Goal: Task Accomplishment & Management: Manage account settings

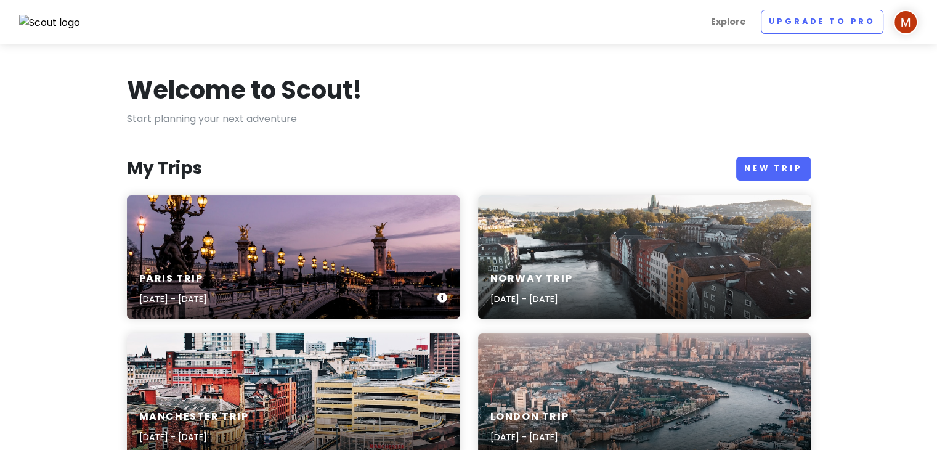
click at [375, 261] on div "Paris Trip [DATE] - [DATE]" at bounding box center [293, 289] width 333 height 59
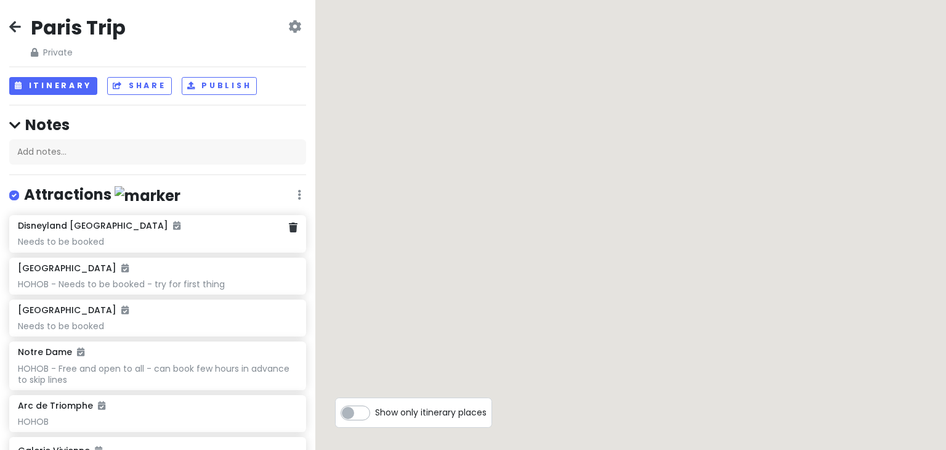
click at [191, 245] on div "Needs to be booked" at bounding box center [157, 241] width 279 height 11
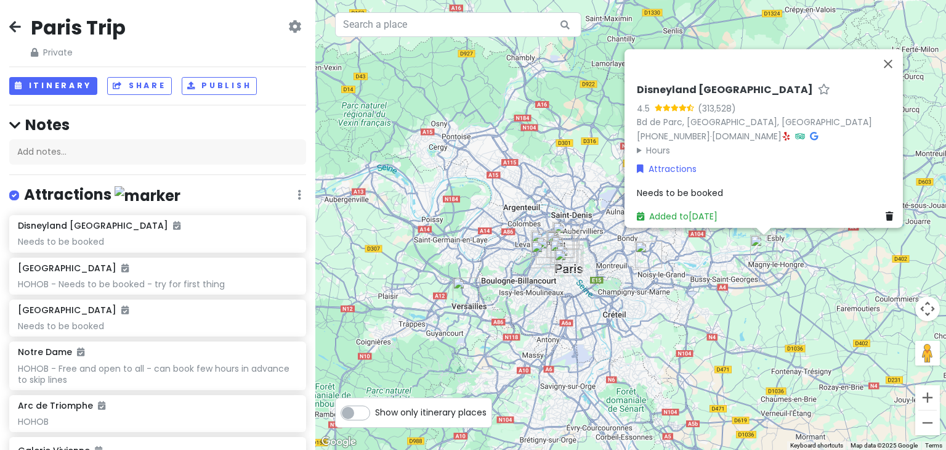
click at [715, 187] on span "Needs to be booked" at bounding box center [680, 192] width 86 height 12
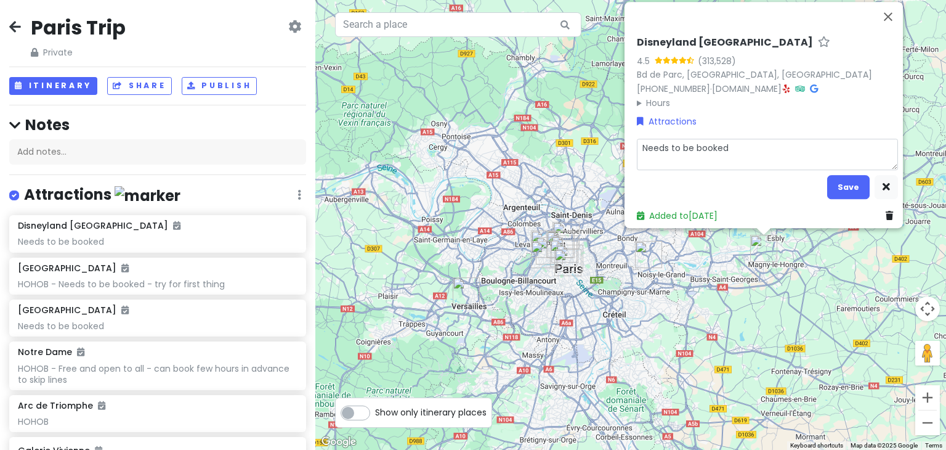
click at [759, 145] on textarea "Needs to be booked" at bounding box center [767, 155] width 261 height 32
type textarea "x"
type textarea "1"
type textarea "x"
type textarea "1"
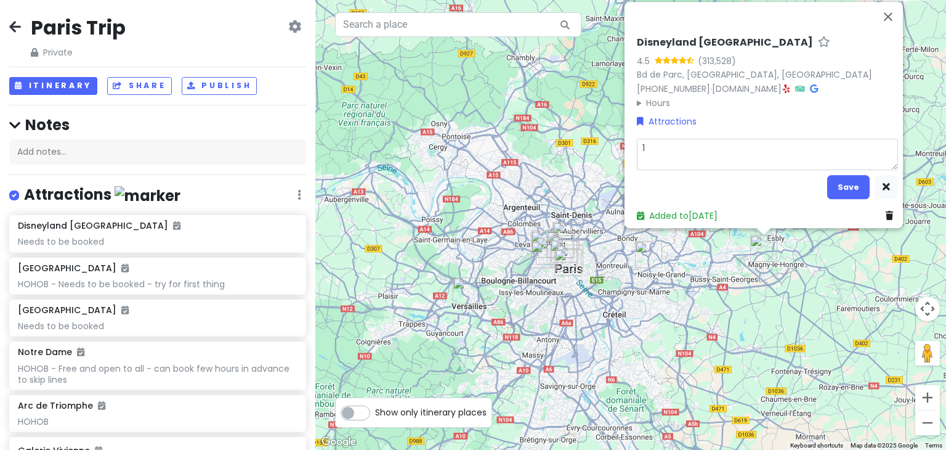
type textarea "x"
type textarea "1 da"
type textarea "x"
type textarea "1 daq"
type textarea "x"
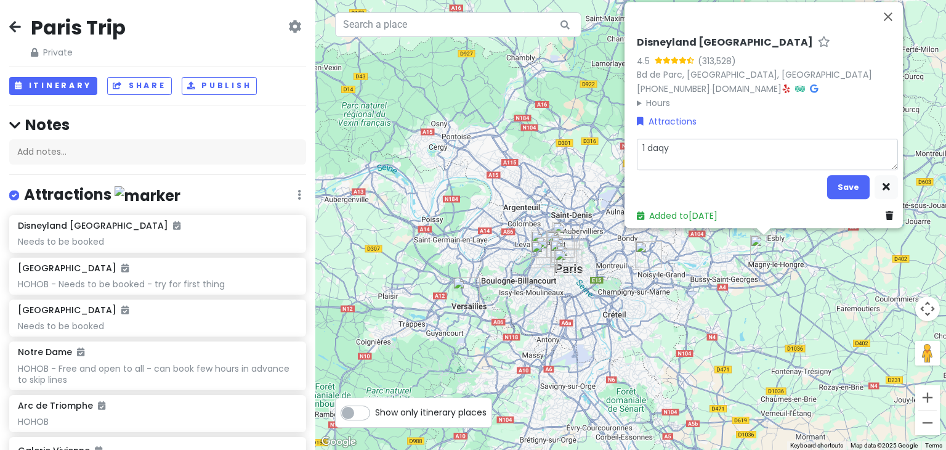
type textarea "1 daqy"
type textarea "x"
type textarea "1 daqy"
type textarea "x"
type textarea "1 daq"
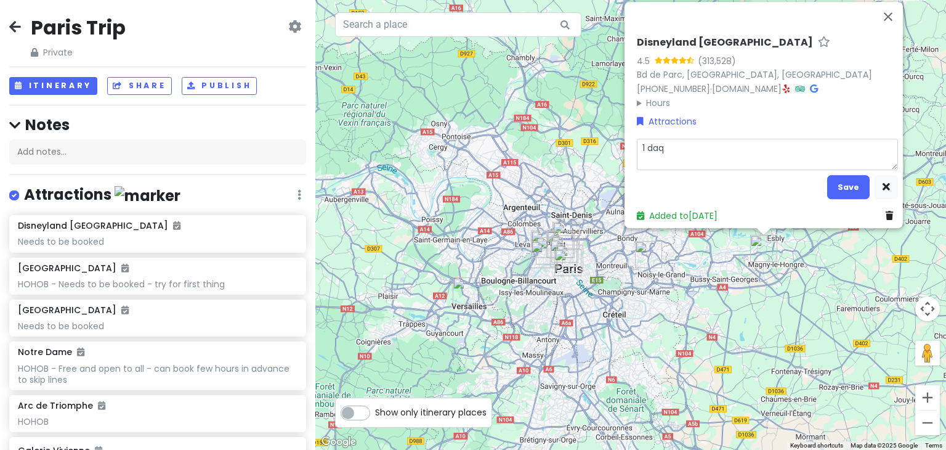
type textarea "x"
type textarea "1 da"
type textarea "x"
type textarea "1 day"
type textarea "x"
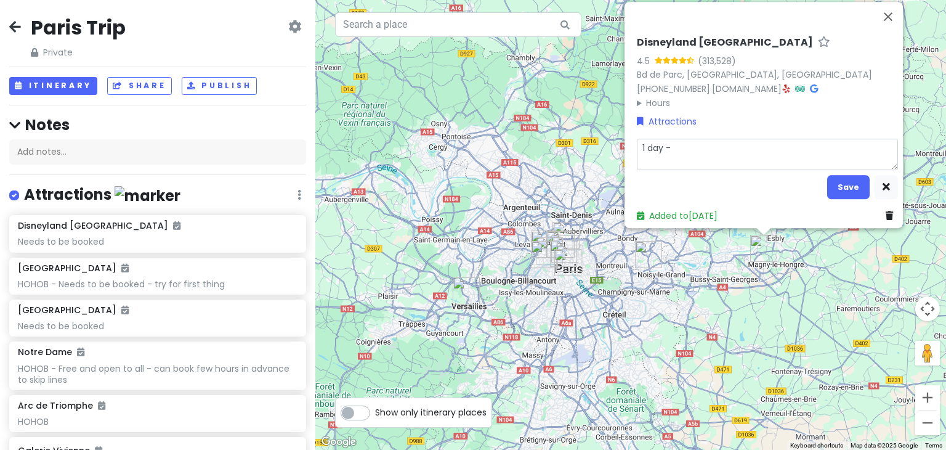
type textarea "1 day -"
type textarea "x"
type textarea "1 day - 2"
type textarea "x"
type textarea "1 day - 2 p"
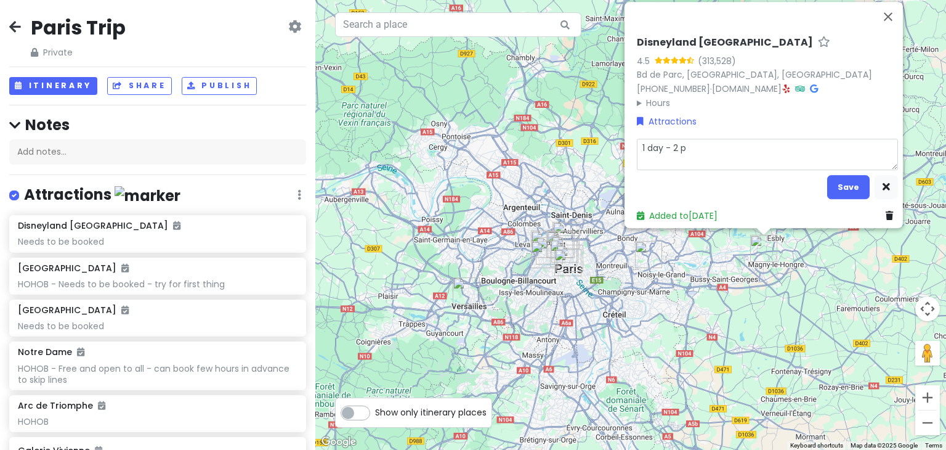
type textarea "x"
type textarea "1 day - 2 pa"
type textarea "x"
type textarea "1 day - 2 par"
type textarea "x"
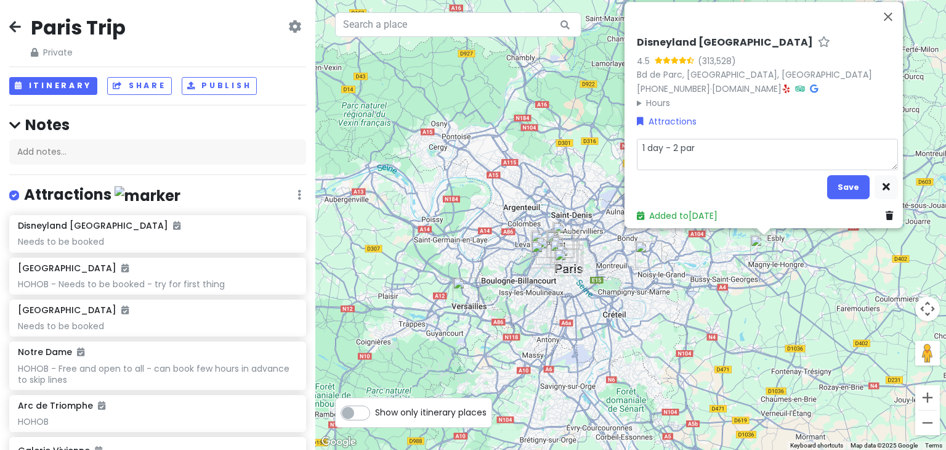
type textarea "1 day - 2 park"
type textarea "x"
type textarea "1 day - 2 parks"
type textarea "x"
type textarea "1 day - 2 parks."
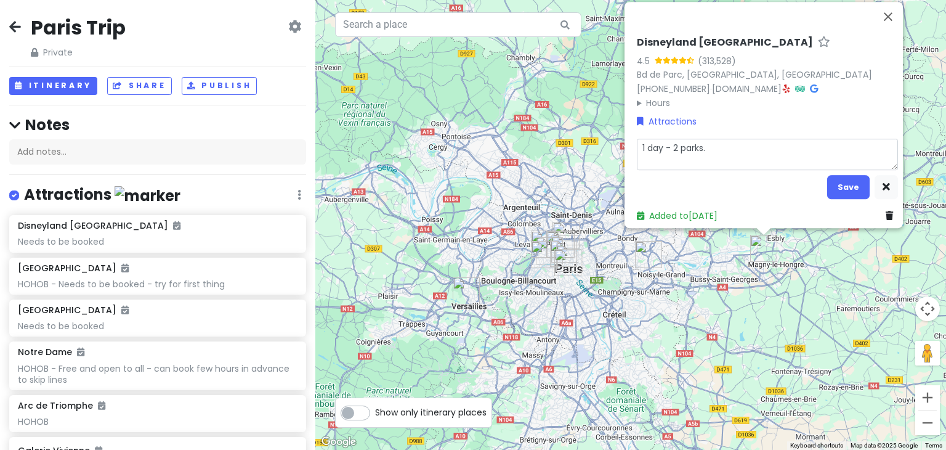
type textarea "x"
type textarea "1 day - 2 parks"
type textarea "x"
type textarea "1 day - 2 park"
type textarea "x"
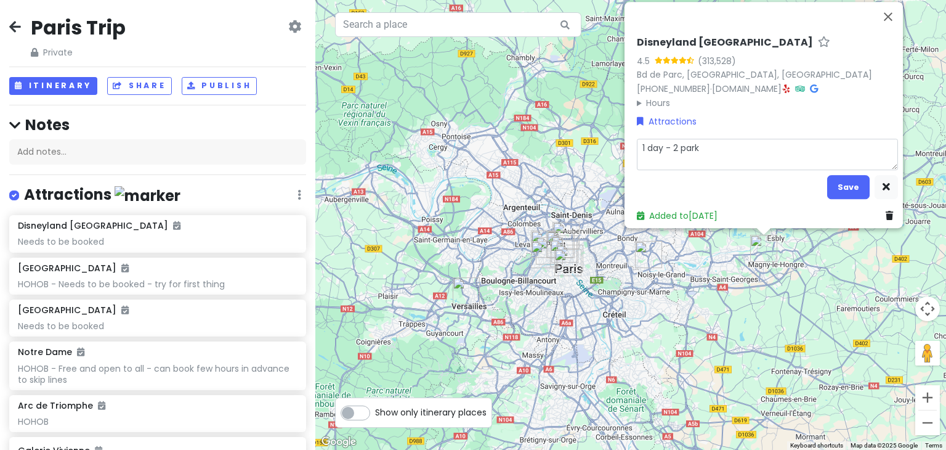
type textarea "1 day - 2 par"
type textarea "x"
type textarea "1 day - 2 pa"
type textarea "x"
type textarea "1 day - 2 p"
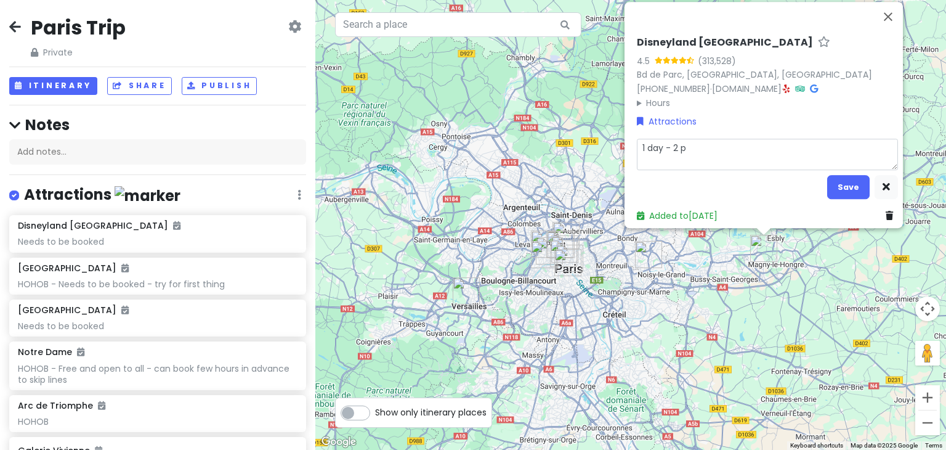
type textarea "x"
type textarea "1 day - 2"
type textarea "x"
type textarea "1 day - 2"
type textarea "x"
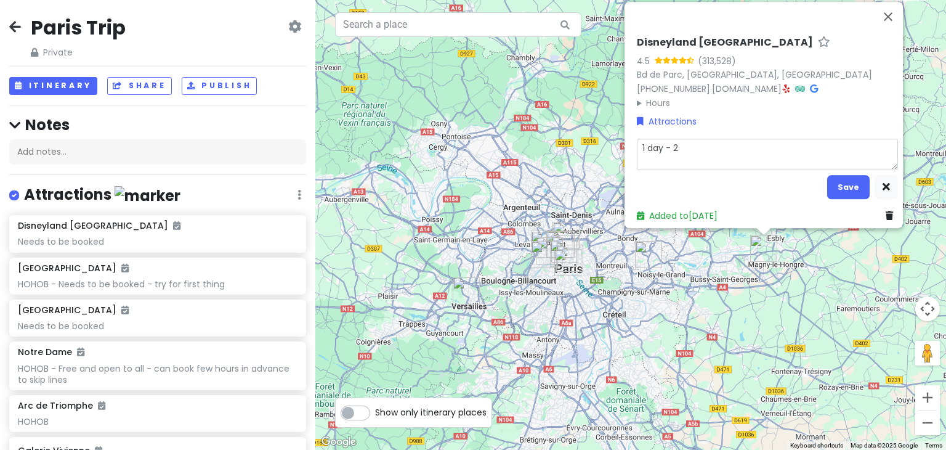
type textarea "1 day -"
type textarea "x"
type textarea "1 day -"
type textarea "x"
type textarea "1 day"
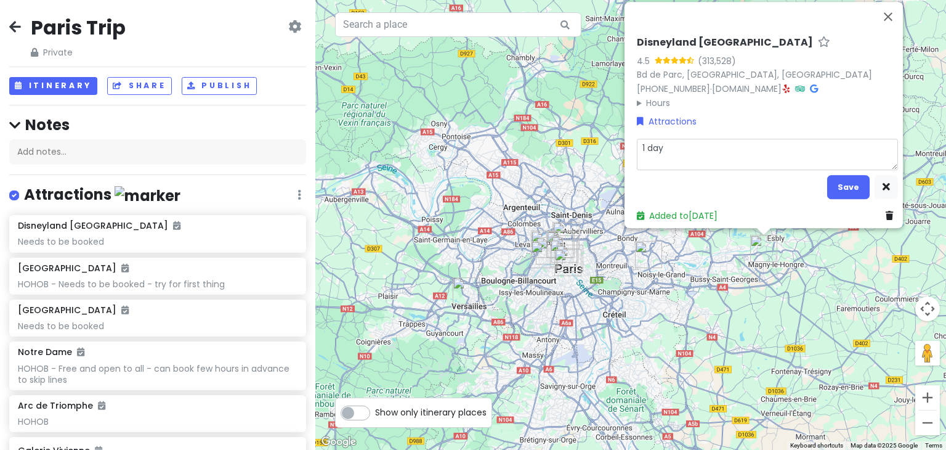
type textarea "x"
type textarea "1 day"
type textarea "x"
type textarea "1 day,"
type textarea "x"
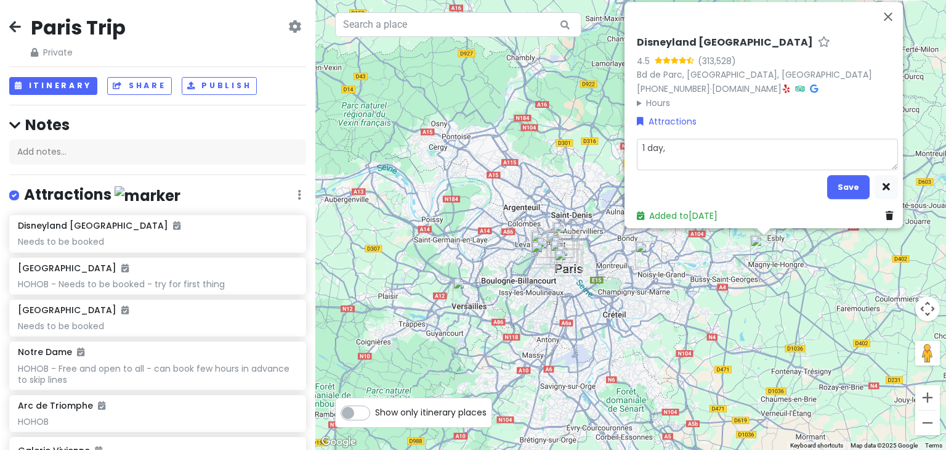
type textarea "1 day,"
type textarea "x"
type textarea "1 day, 2"
type textarea "x"
type textarea "1 day, 2"
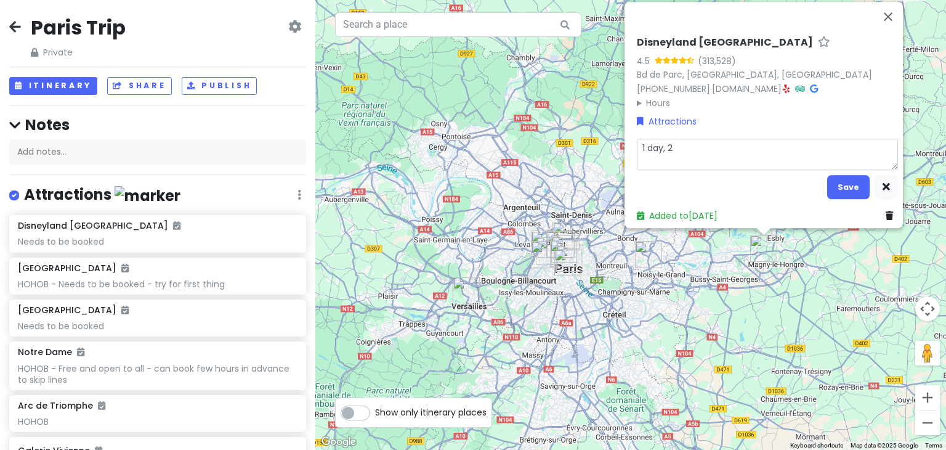
type textarea "x"
type textarea "1 day, 2 p"
type textarea "x"
type textarea "1 day, 2 pa"
type textarea "x"
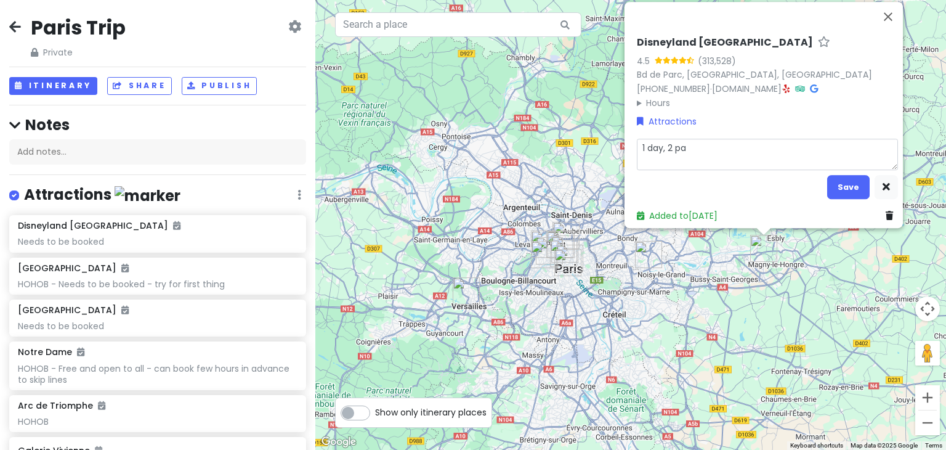
type textarea "1 day, 2 par"
type textarea "x"
type textarea "1 day, 2 park"
type textarea "x"
type textarea "1 day, 2 parks"
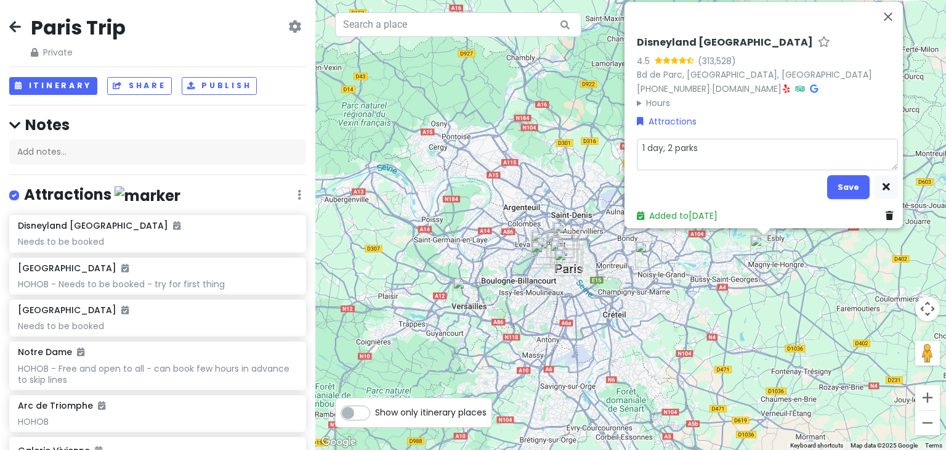
type textarea "x"
type textarea "1 day, 2 parks"
type textarea "x"
type textarea "1 day, 2 parks -"
type textarea "x"
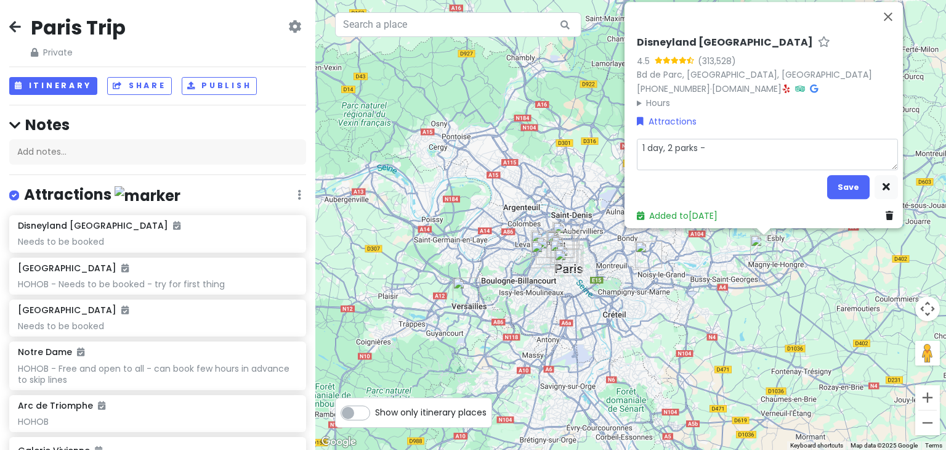
type textarea "1 day, 2 parks -"
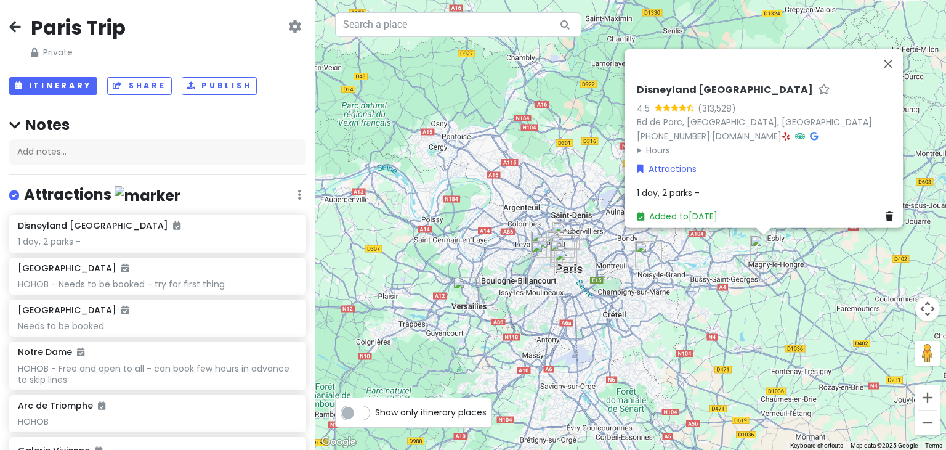
click at [732, 185] on div "1 day, 2 parks -" at bounding box center [767, 192] width 261 height 14
click at [722, 129] on div "Disneyland Paris 4.5 (313,528) Bd de Parc, 77700 Coupvray, France +33 9 69 32 6…" at bounding box center [767, 153] width 271 height 149
click at [690, 188] on span "1 day, 2 parks -" at bounding box center [668, 192] width 63 height 12
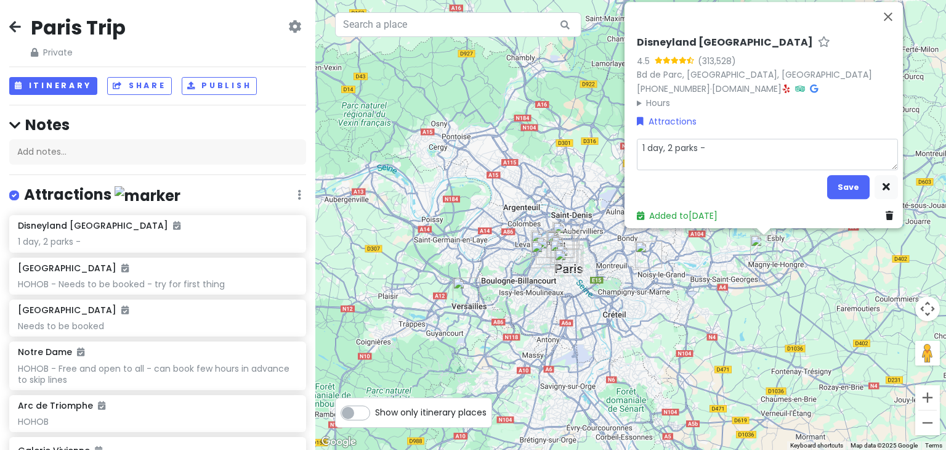
click at [754, 139] on textarea "1 day, 2 parks -" at bounding box center [767, 155] width 261 height 32
type textarea "x"
type textarea "1 day, 2 parks -"
type textarea "x"
type textarea "1 day, 2 parks - $"
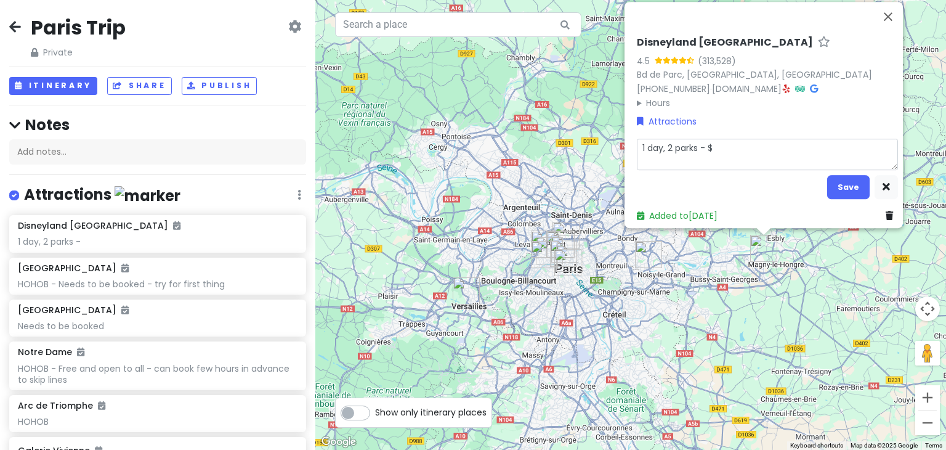
type textarea "x"
type textarea "1 day, 2 parks - $1"
type textarea "x"
type textarea "1 day, 2 parks - $15"
type textarea "x"
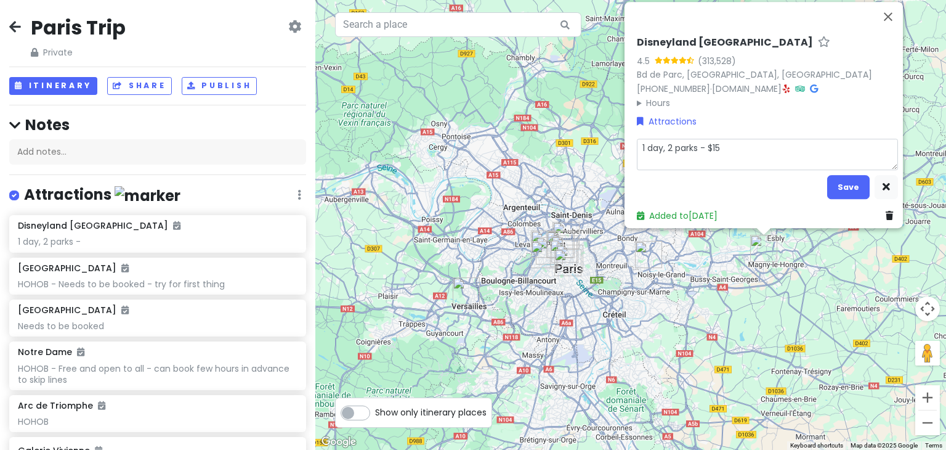
type textarea "1 day, 2 parks - $153"
type textarea "x"
type textarea "1 day, 2 parks - $1531"
type textarea "x"
type textarea "1 day, 2 parks - $1531."
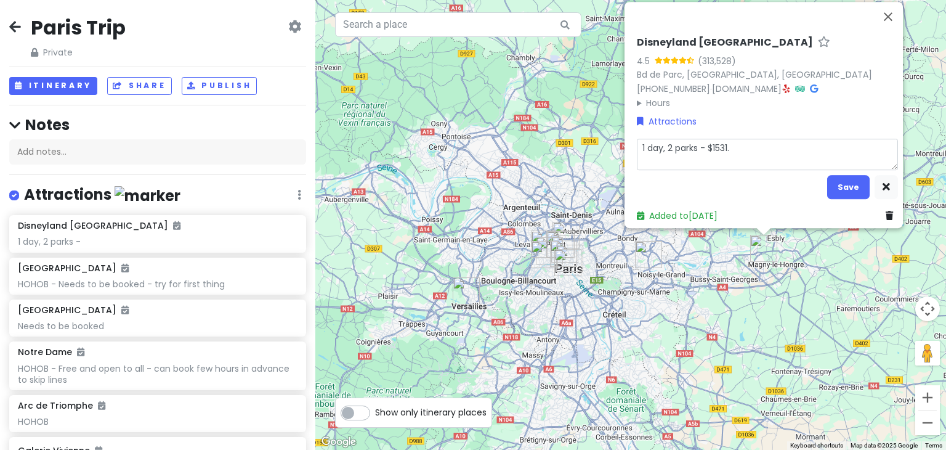
type textarea "x"
type textarea "1 day, 2 parks - $1531.8"
type textarea "x"
type textarea "1 day, 2 parks - $1531.80"
click at [835, 189] on button "Save" at bounding box center [849, 187] width 43 height 24
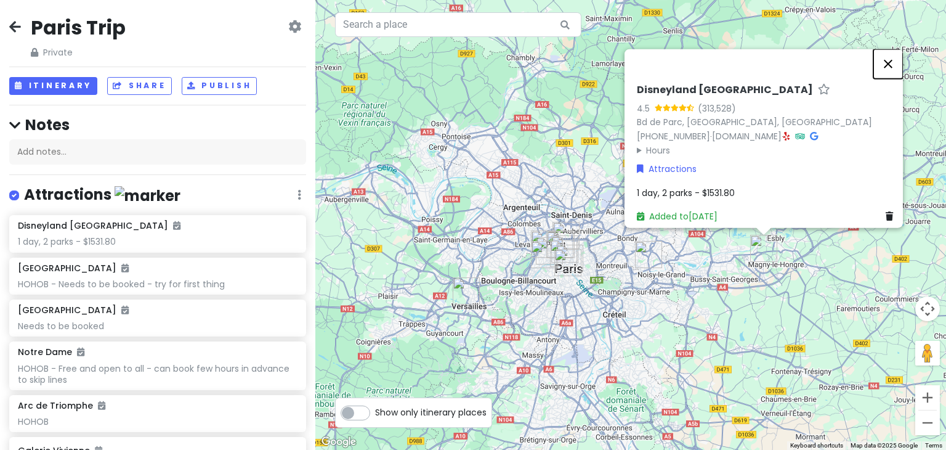
click at [899, 62] on button "Close" at bounding box center [889, 64] width 30 height 30
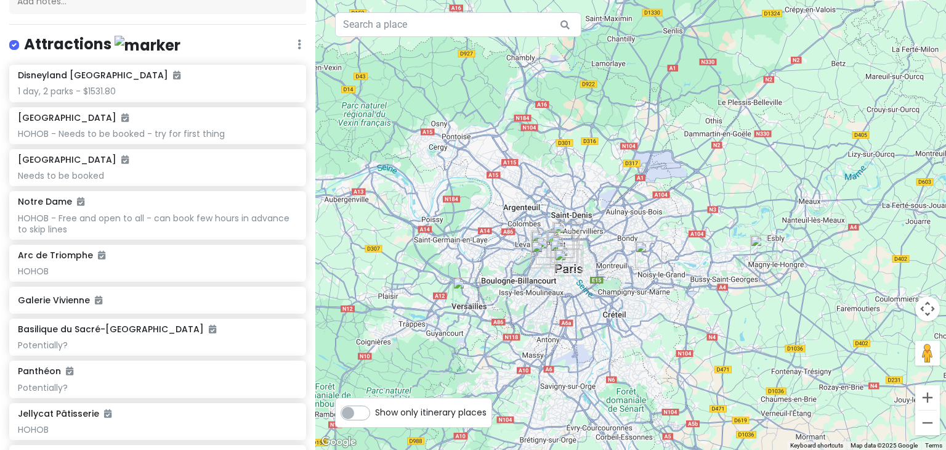
scroll to position [150, 0]
click at [211, 130] on div "HOHOB - Needs to be booked - try for first thing" at bounding box center [157, 133] width 279 height 11
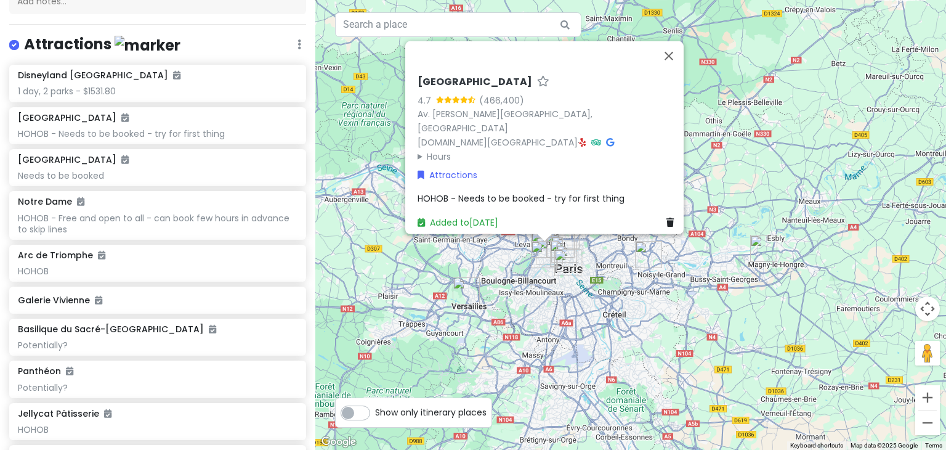
click at [621, 196] on div "HOHOB - Needs to be booked - try for first thing" at bounding box center [548, 199] width 261 height 14
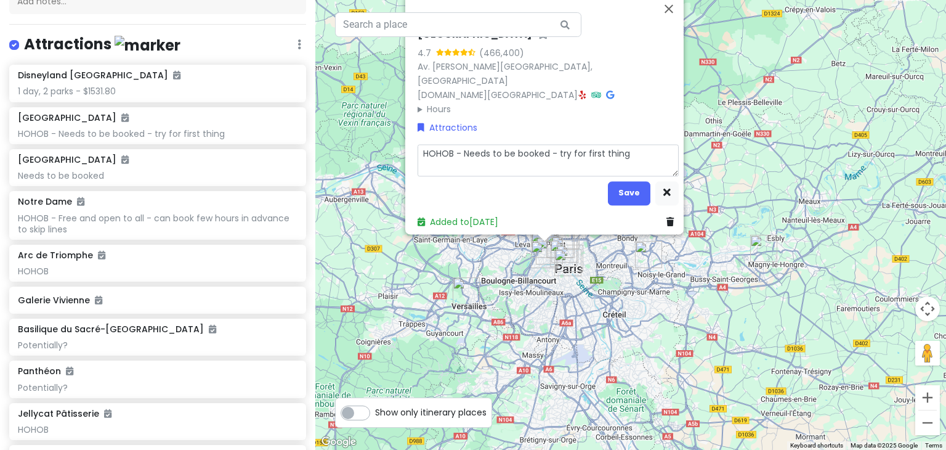
click at [637, 150] on textarea "HOHOB - Needs to be booked - try for first thing" at bounding box center [548, 161] width 261 height 32
type textarea "x"
type textarea "HOHOB - Needs to be booked - try for first thing"
type textarea "x"
type textarea "HOHOB - Needs to be booked - try for first thing -"
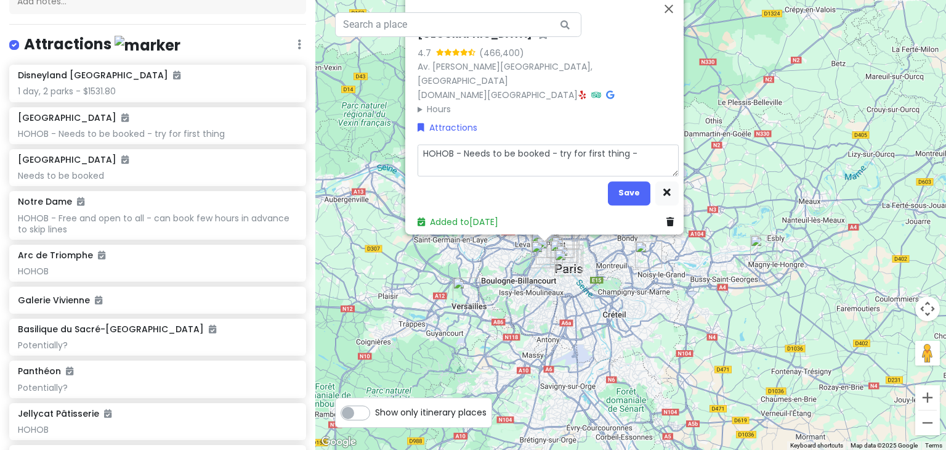
type textarea "x"
type textarea "HOHOB - Needs to be booked - try for first thing -"
type textarea "x"
type textarea "HOHOB - Needs to be booked - try for first thing - b"
type textarea "x"
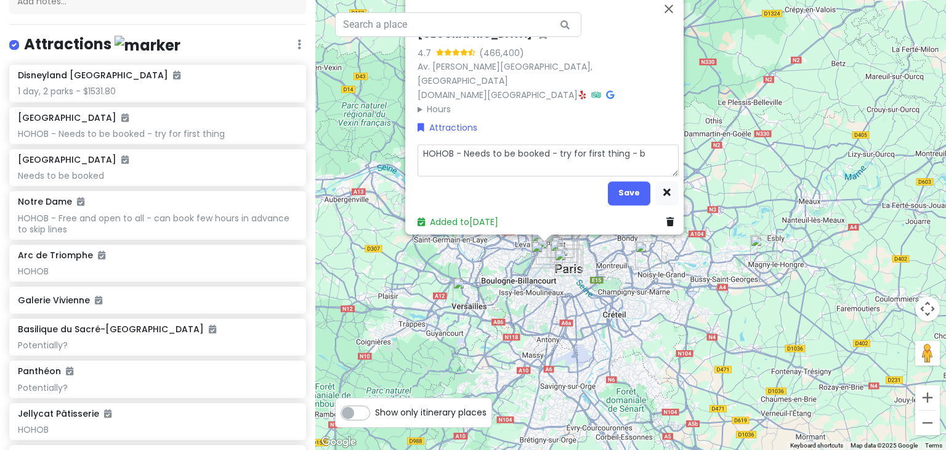
type textarea "HOHOB - Needs to be booked - try for first thing - bo"
type textarea "x"
type textarea "HOHOB - Needs to be booked - try for first thing - boo"
type textarea "x"
type textarea "HOHOB - Needs to be booked - try for first thing - book"
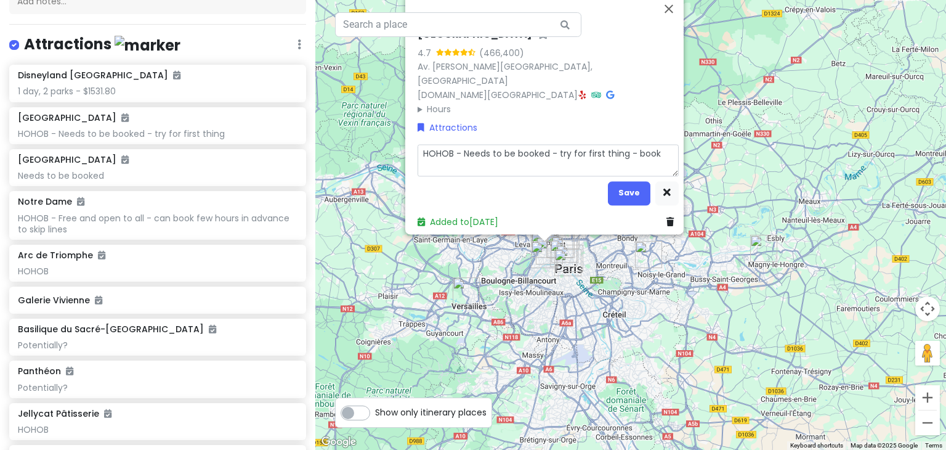
type textarea "x"
type textarea "HOHOB - Needs to be booked - try for first thing - book"
type textarea "x"
type textarea "HOHOB - Needs to be booked - try for first thing - book a"
type textarea "x"
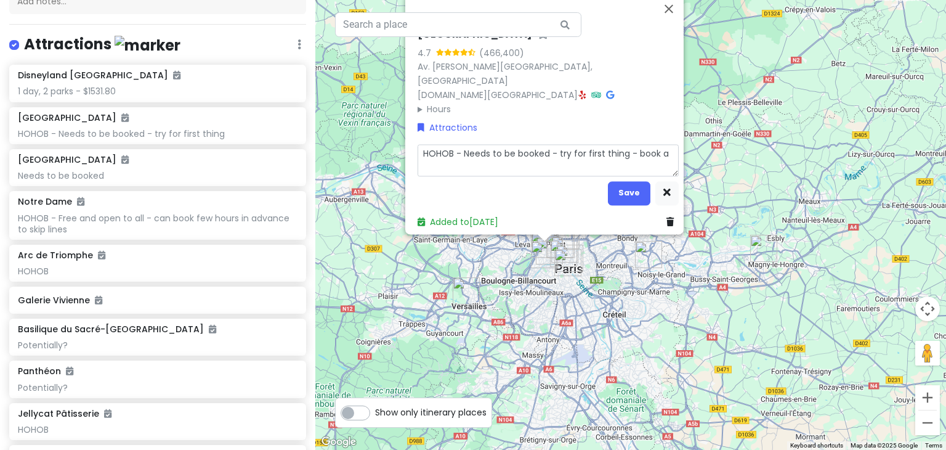
type textarea "HOHOB - Needs to be booked - try for first thing - book af"
type textarea "x"
type textarea "HOHOB - Needs to be booked - try for first thing - book aft"
type textarea "x"
type textarea "HOHOB - Needs to be booked - try for first thing - book afte"
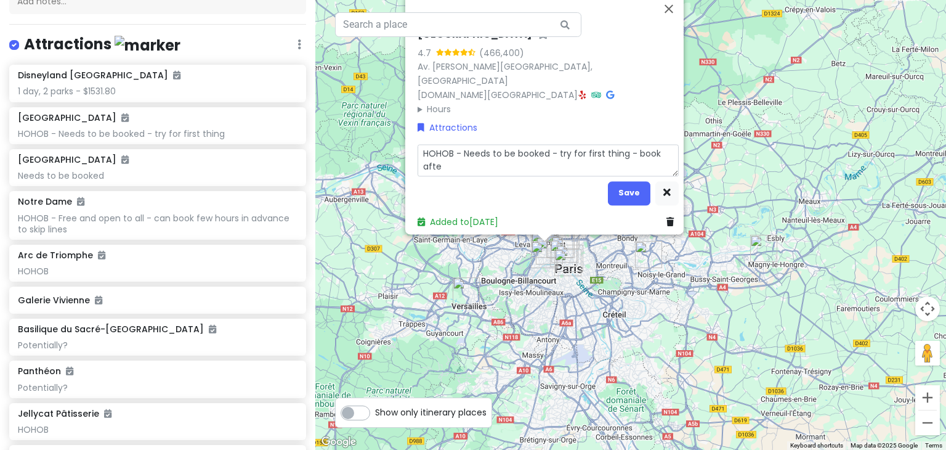
type textarea "x"
type textarea "HOHOB - Needs to be booked - try for first thing - book after"
type textarea "x"
type textarea "HOHOB - Needs to be booked - try for first thing - book after"
type textarea "x"
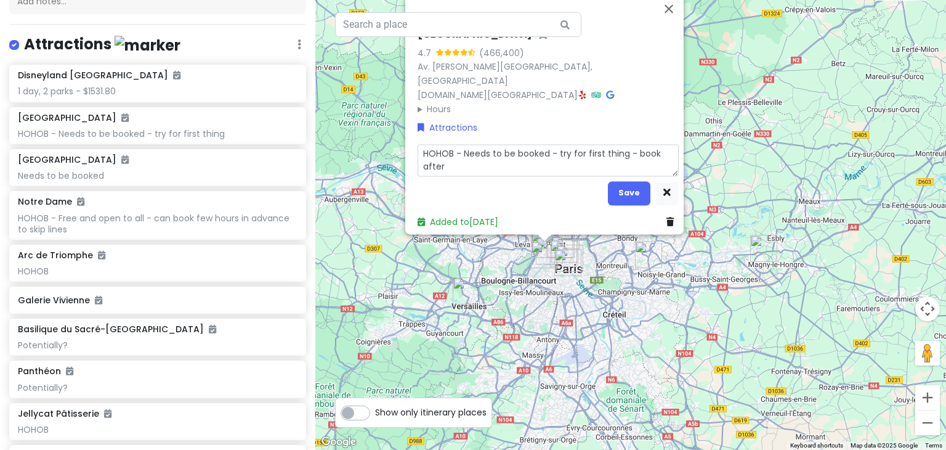
type textarea "HOHOB - Needs to be booked - try for first thing - book after 3"
type textarea "x"
type textarea "HOHOB - Needs to be booked - try for first thing - book after 30"
type textarea "x"
type textarea "HOHOB - Needs to be booked - try for first thing - book after 30t"
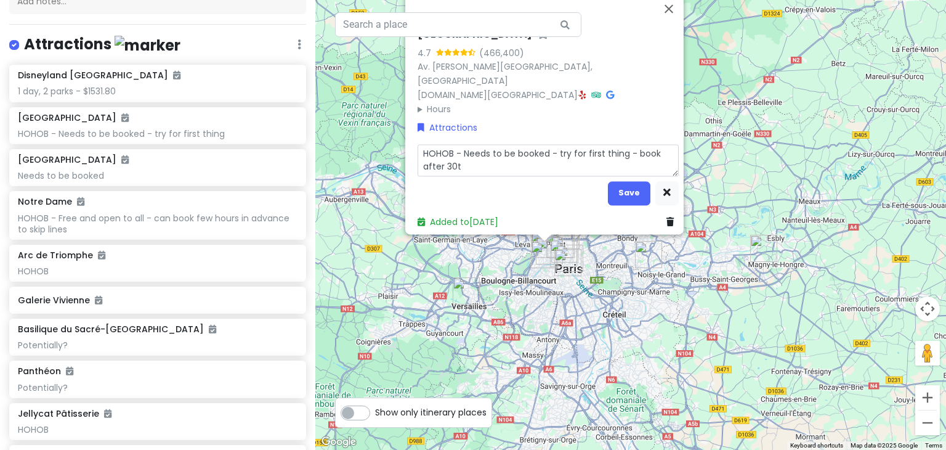
type textarea "x"
type textarea "HOHOB - Needs to be booked - try for first thing - book after 30th"
type textarea "x"
type textarea "HOHOB - Needs to be booked - try for first thing - book after 30th"
type textarea "x"
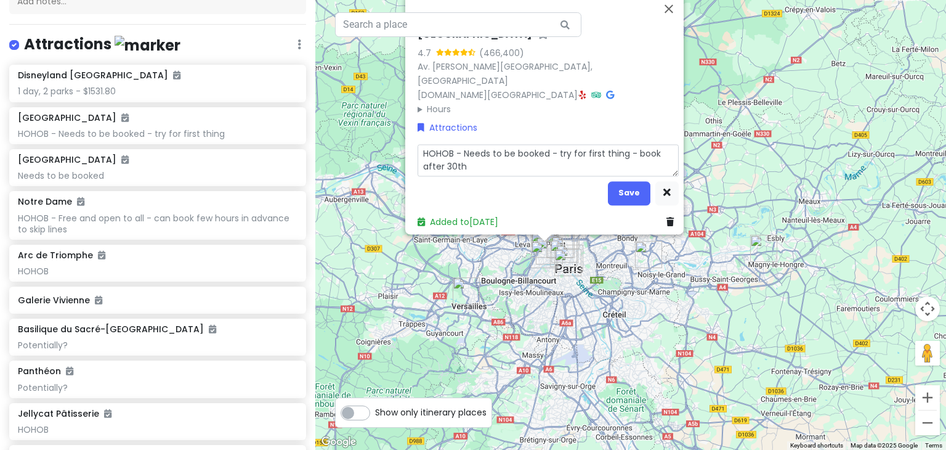
type textarea "HOHOB - Needs to be booked - try for first thing - book after 30th O"
type textarea "x"
type textarea "HOHOB - Needs to be booked - try for first thing - book after 30th Oc"
type textarea "x"
type textarea "HOHOB - Needs to be booked - try for first thing - book after [DATE]"
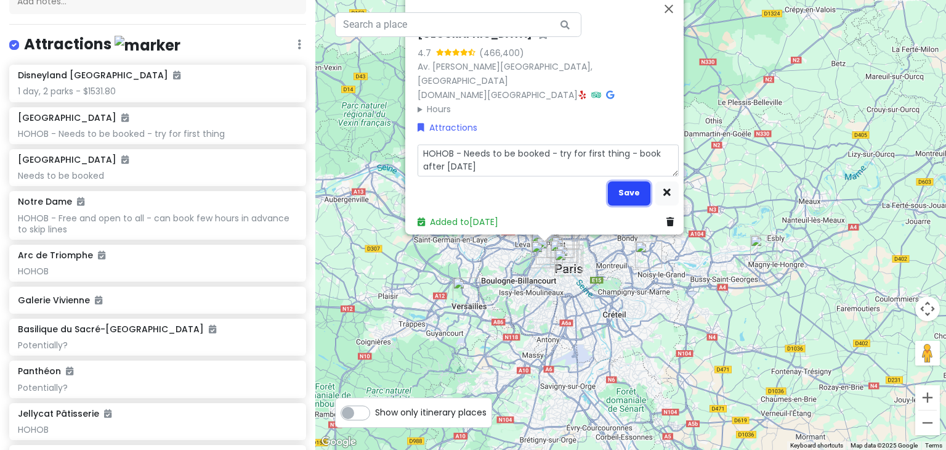
click at [619, 188] on button "Save" at bounding box center [629, 193] width 43 height 24
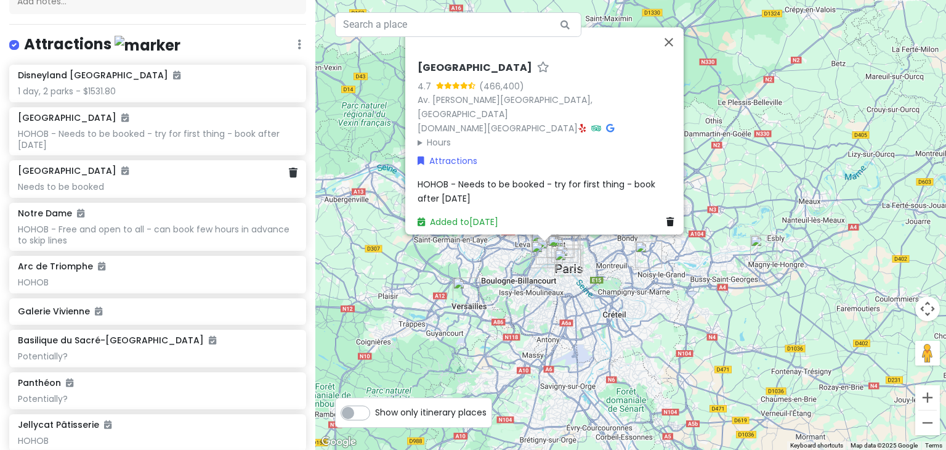
click at [172, 184] on div "Needs to be booked" at bounding box center [157, 186] width 279 height 11
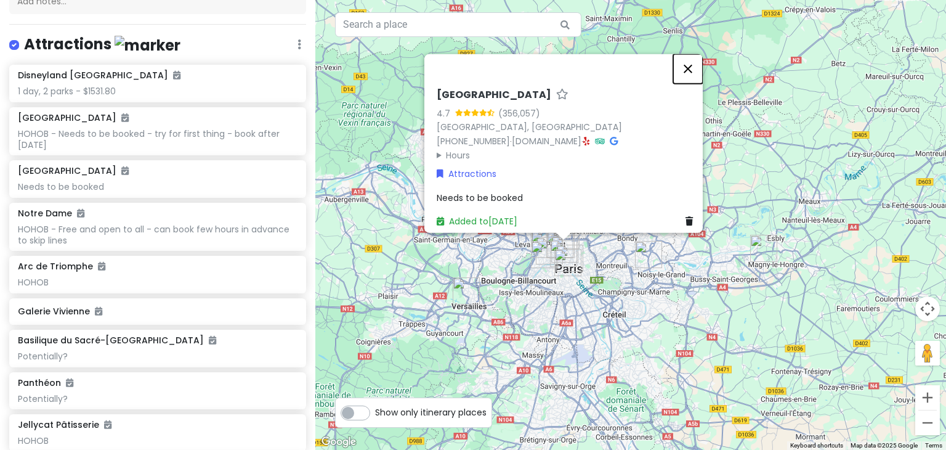
click at [692, 68] on button "Close" at bounding box center [688, 69] width 30 height 30
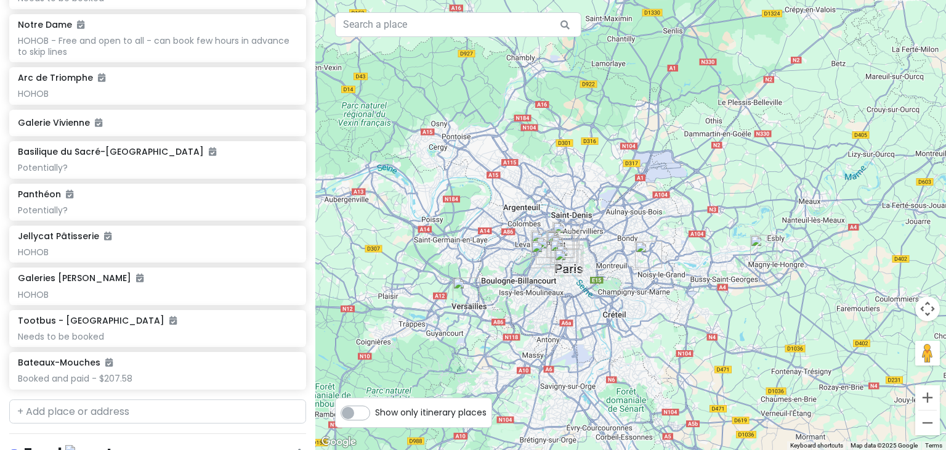
scroll to position [0, 0]
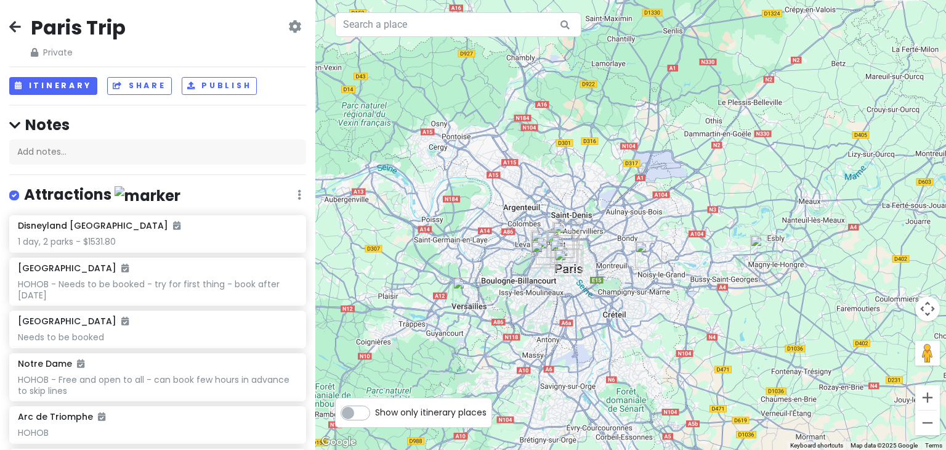
click at [39, 75] on div "Paris Trip Private Change Dates Make a Copy Delete Trip Go Pro ⚡️ Give Feedback…" at bounding box center [157, 225] width 315 height 450
click at [41, 80] on button "Itinerary" at bounding box center [53, 86] width 88 height 18
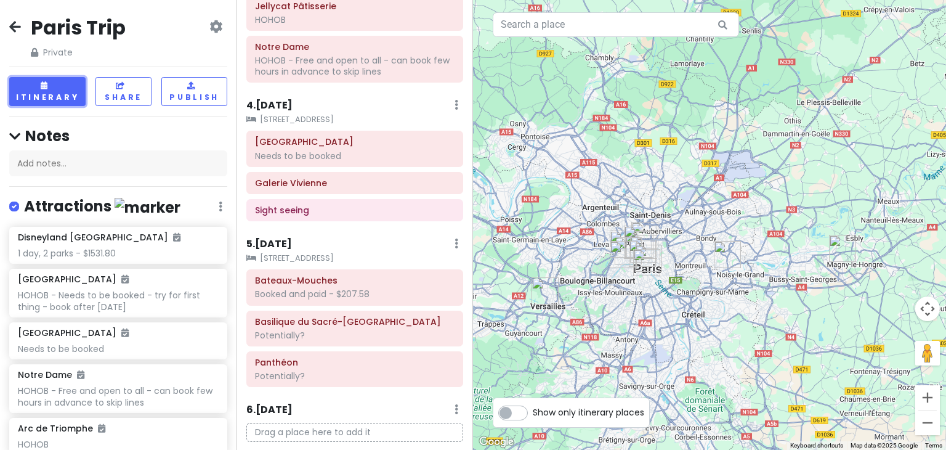
scroll to position [439, 0]
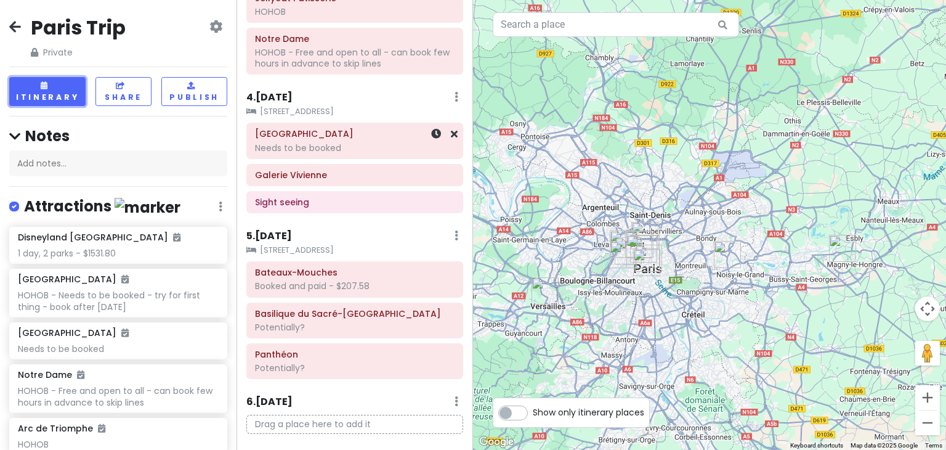
click at [333, 142] on div "Needs to be booked" at bounding box center [355, 147] width 200 height 11
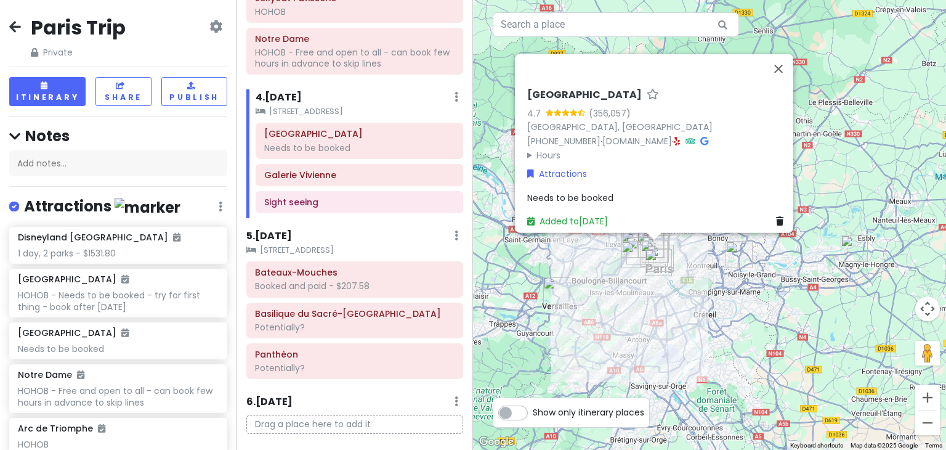
click at [598, 191] on span "Needs to be booked" at bounding box center [570, 197] width 86 height 12
type textarea "x"
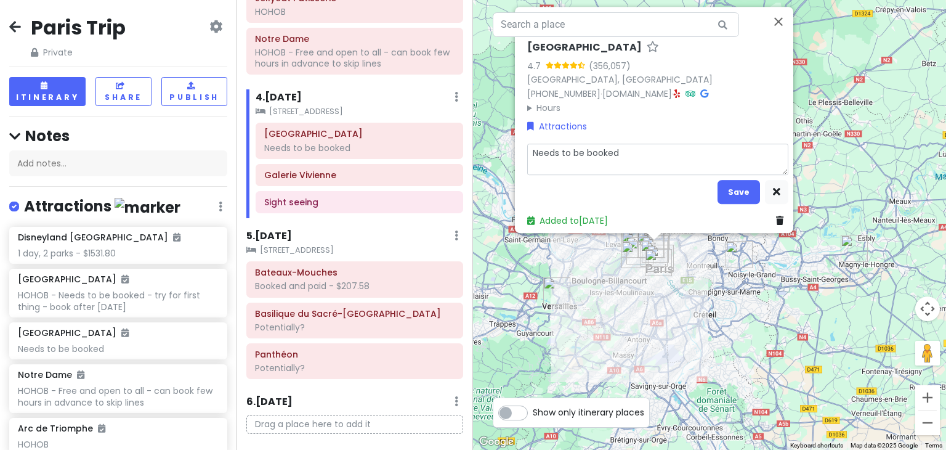
click at [638, 158] on textarea "Needs to be booked" at bounding box center [657, 160] width 261 height 32
drag, startPoint x: 644, startPoint y: 153, endPoint x: 507, endPoint y: 142, distance: 137.9
click at [507, 142] on div "Louvre Museum 4.7 (356,057) 75001 Paris, France +33 1 40 20 53 17 · www.louvre.…" at bounding box center [709, 225] width 473 height 450
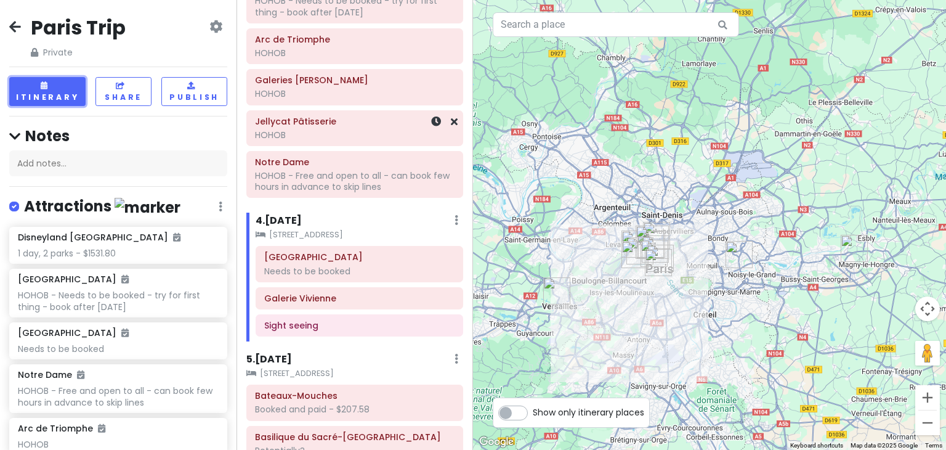
scroll to position [329, 0]
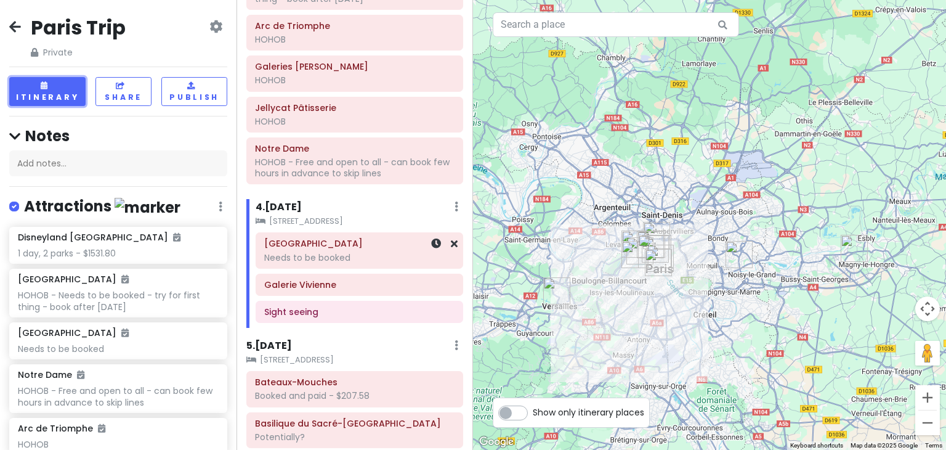
click at [328, 253] on div "Needs to be booked" at bounding box center [359, 257] width 190 height 11
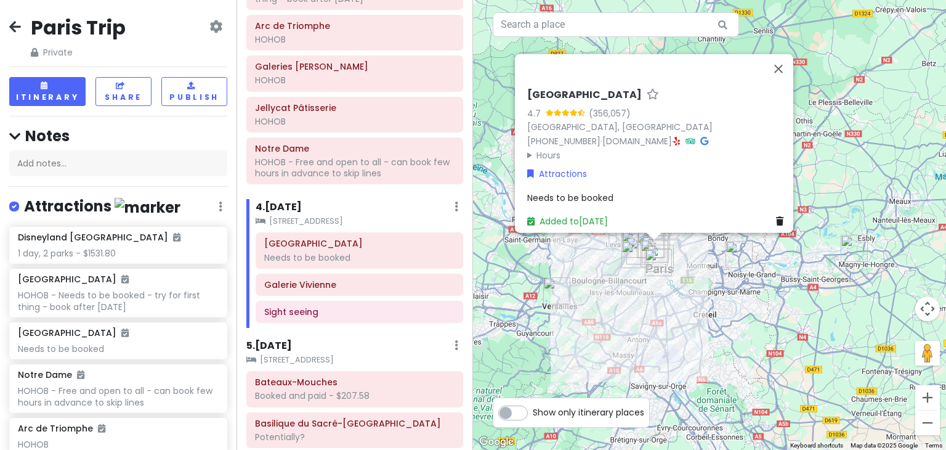
click at [575, 192] on span "Needs to be booked" at bounding box center [570, 197] width 86 height 12
type textarea "x"
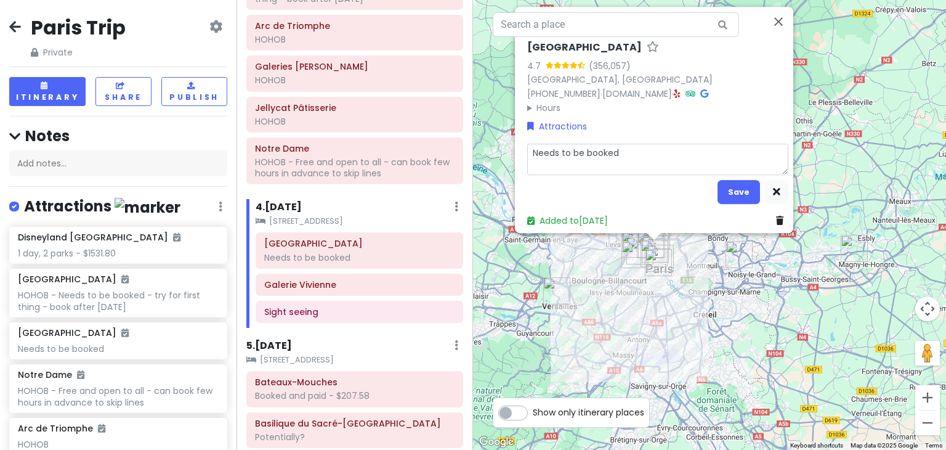
click at [636, 144] on textarea "Needs to be booked" at bounding box center [657, 160] width 261 height 32
type textarea "x"
type textarea "273.26"
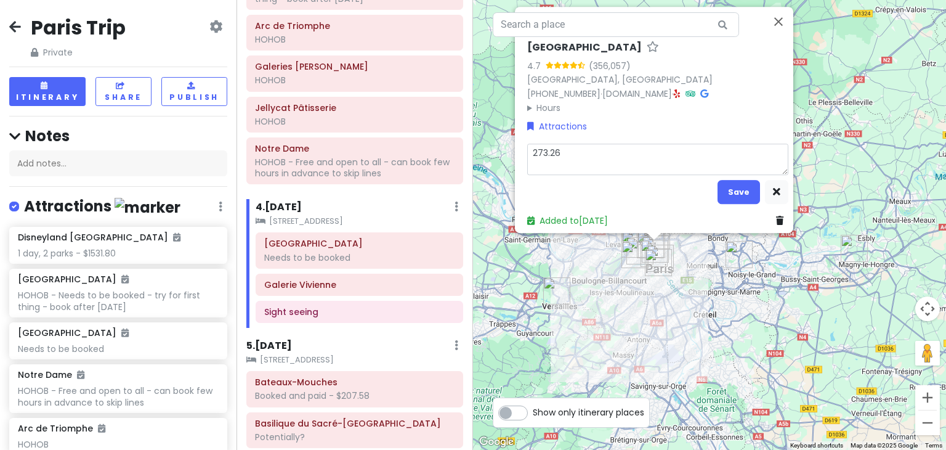
type textarea "x"
type textarea "$273.26"
click at [732, 185] on button "Save" at bounding box center [739, 192] width 43 height 24
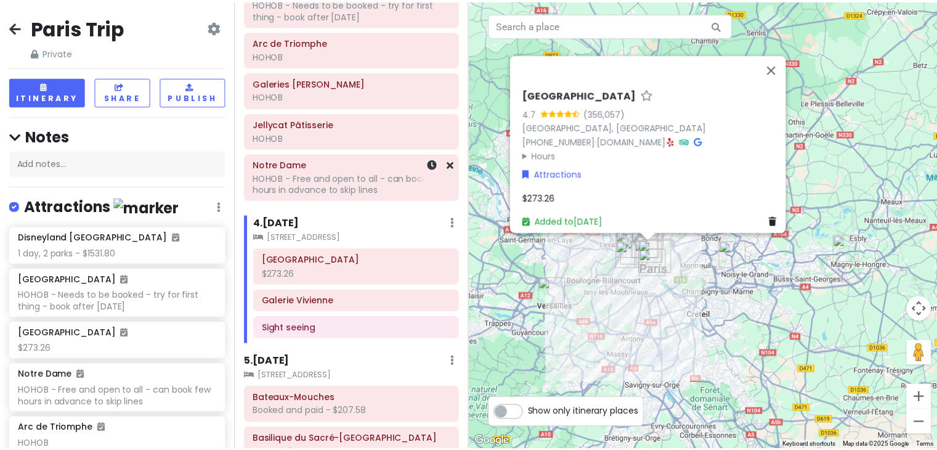
scroll to position [314, 0]
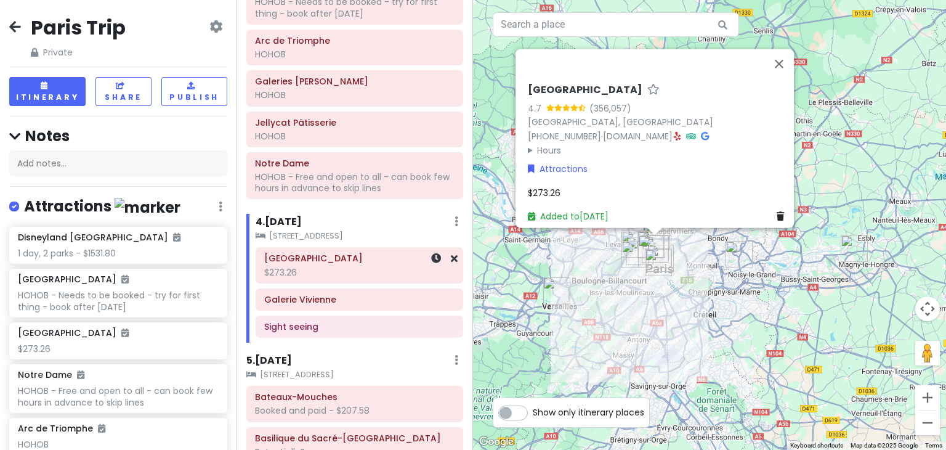
click at [314, 274] on div "$273.26" at bounding box center [359, 272] width 190 height 11
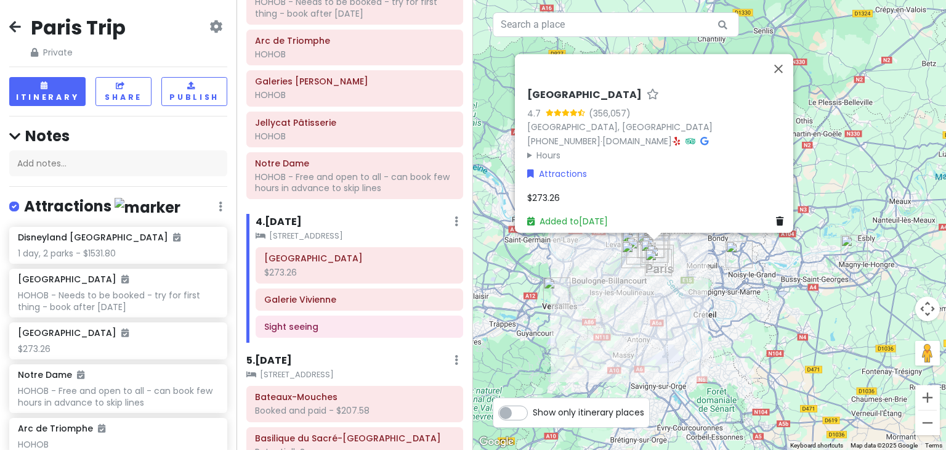
click at [569, 190] on div "$273.26" at bounding box center [657, 197] width 261 height 14
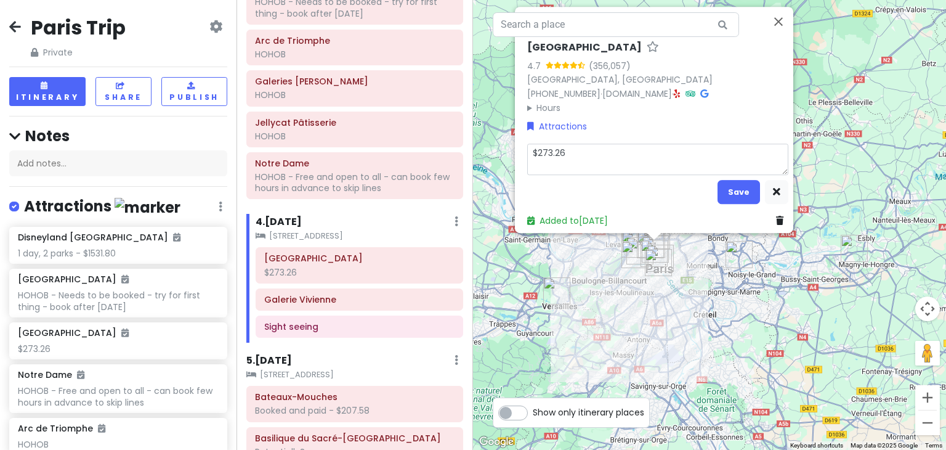
type textarea "x"
type textarea "B$273.26"
type textarea "x"
type textarea "Bo$273.26"
type textarea "x"
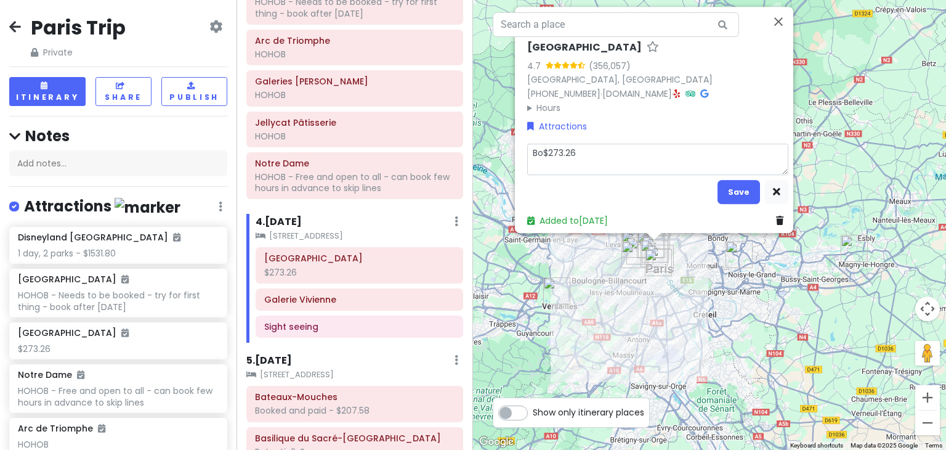
type textarea "Boo$273.26"
type textarea "x"
type textarea "Book$273.26"
type textarea "x"
type textarea "Booke$273.26"
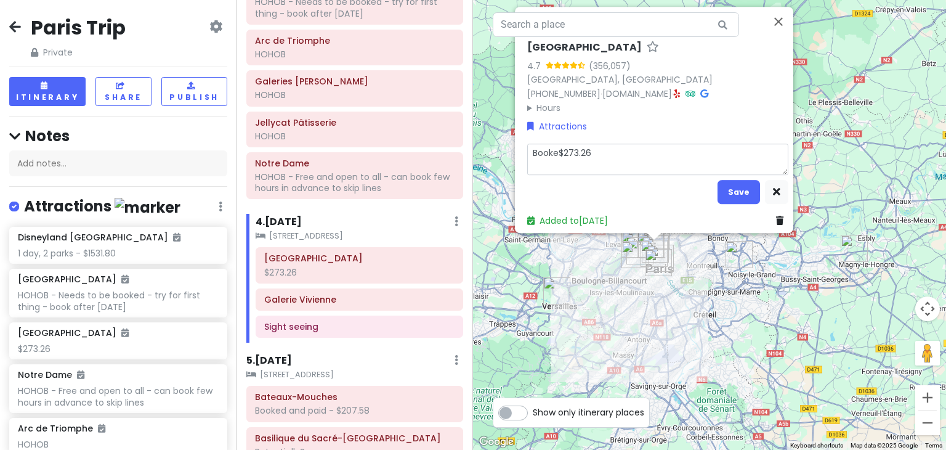
type textarea "x"
type textarea "Booked$273.26"
type textarea "x"
type textarea "Booked $273.26"
type textarea "x"
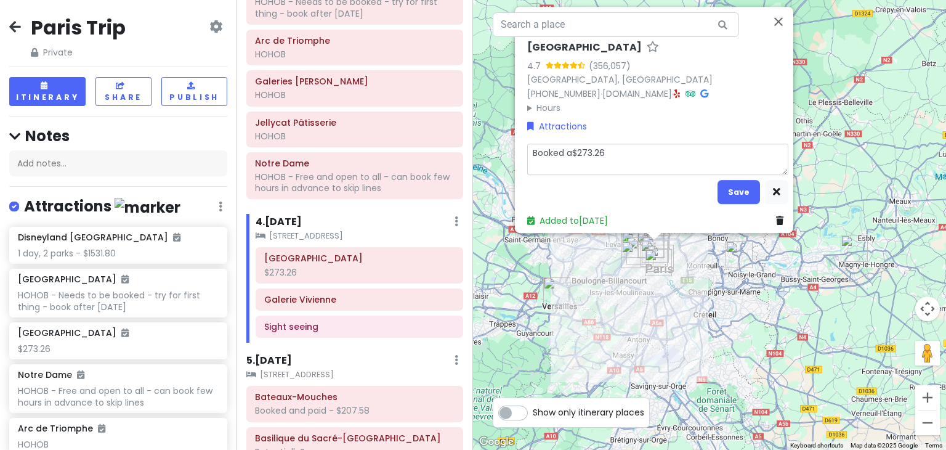
type textarea "Booked an$273.26"
type textarea "x"
type textarea "Booked and$273.26"
type textarea "x"
type textarea "Booked and $273.26"
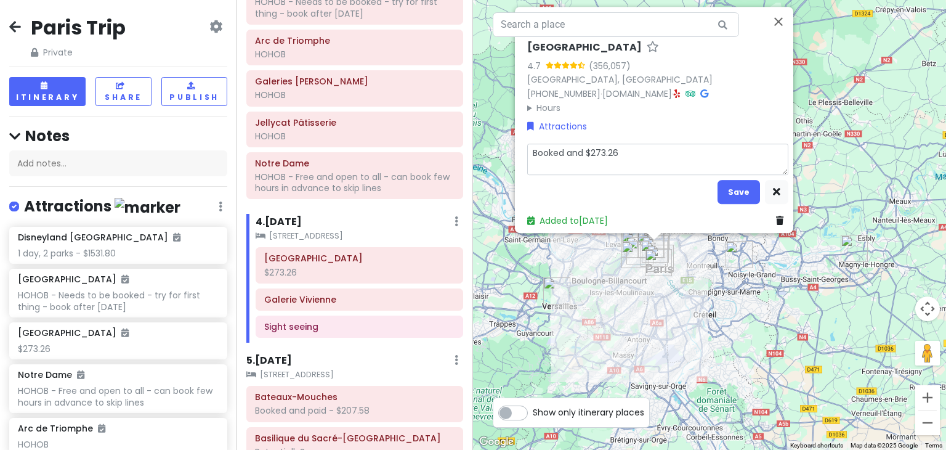
type textarea "x"
type textarea "Booked and p$273.26"
type textarea "x"
type textarea "Booked and pa$273.26"
type textarea "x"
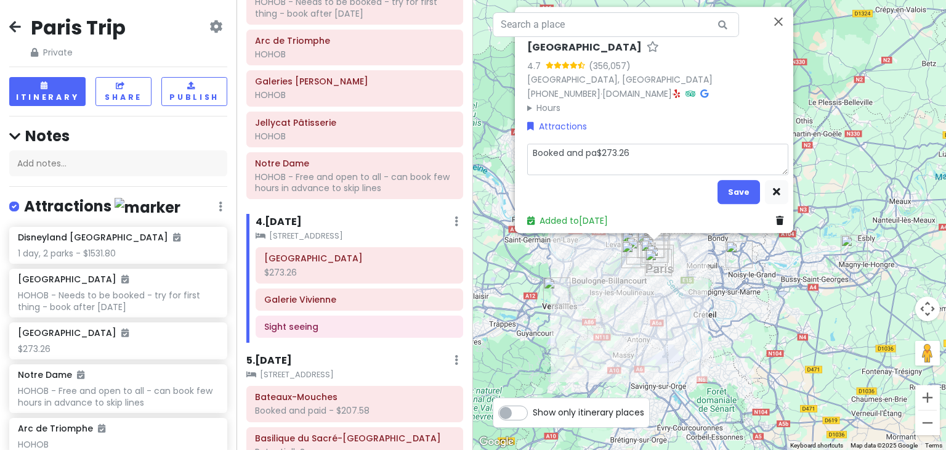
type textarea "Booked and pai$273.26"
type textarea "x"
type textarea "Booked and paid$273.26"
type textarea "x"
type textarea "Booked and paid $273.26"
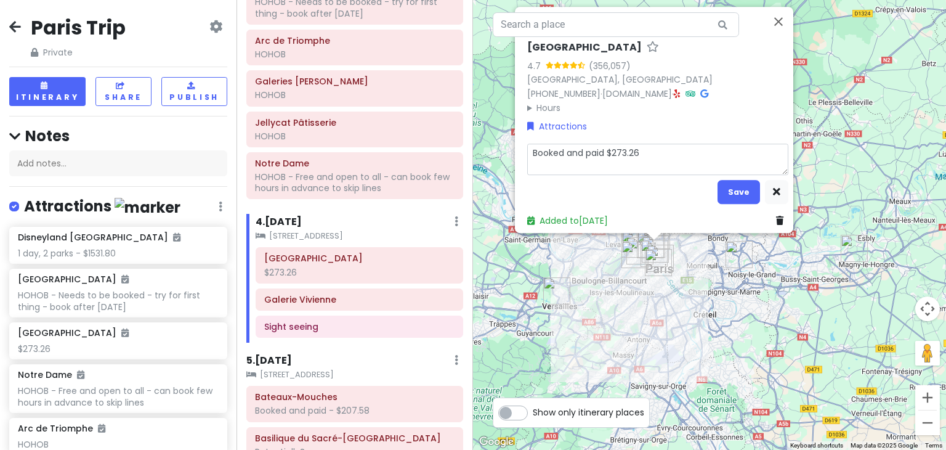
type textarea "x"
type textarea "Booked and paid -$273.26"
click at [736, 188] on button "Save" at bounding box center [739, 192] width 43 height 24
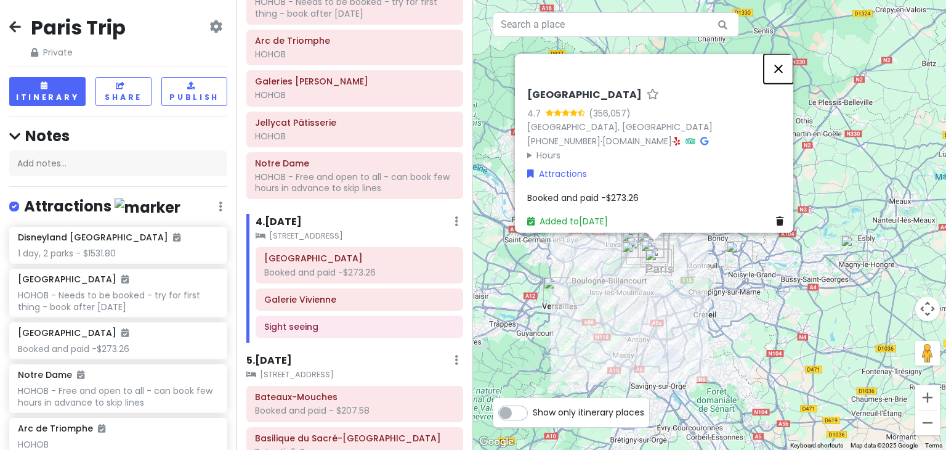
click at [789, 62] on button "Close" at bounding box center [779, 69] width 30 height 30
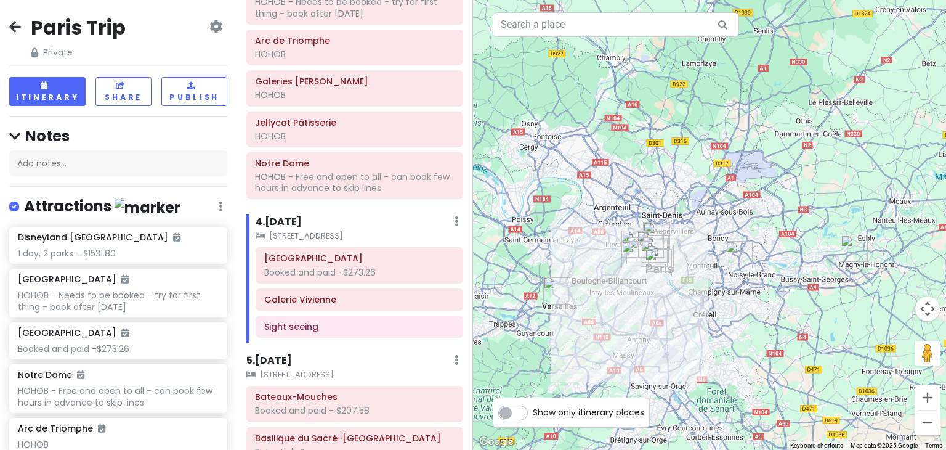
click at [17, 30] on icon at bounding box center [15, 27] width 12 height 10
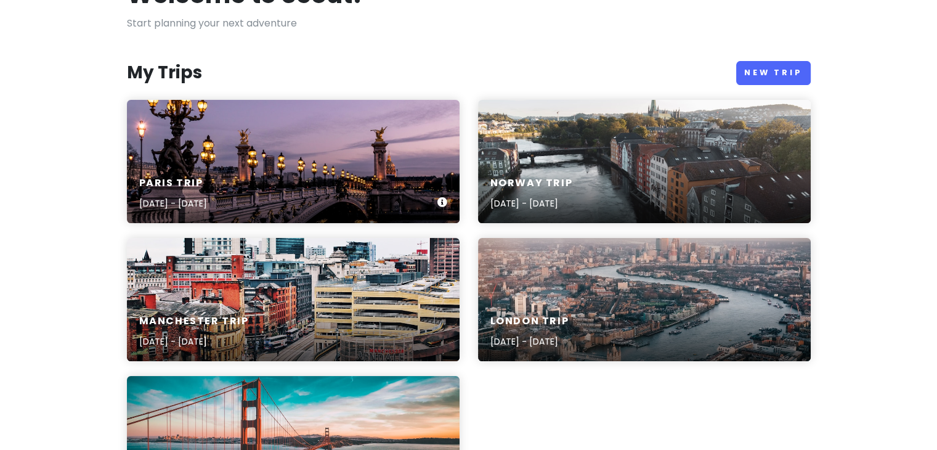
scroll to position [99, 0]
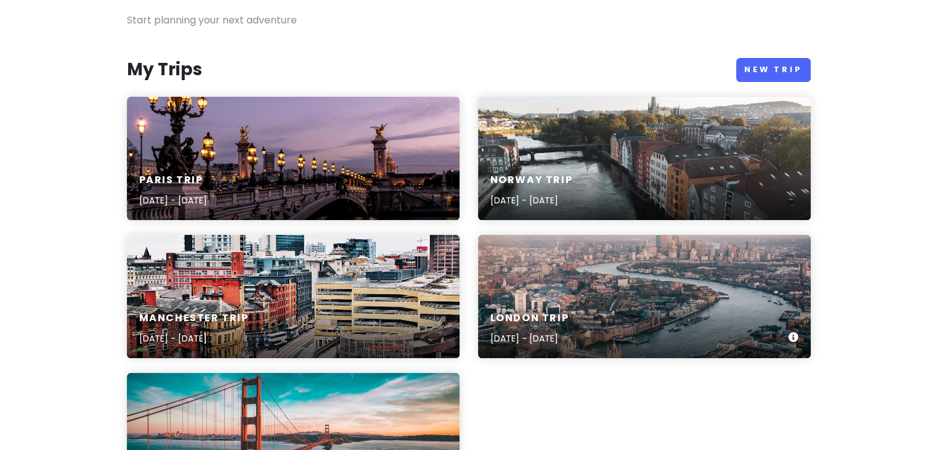
click at [569, 324] on h6 "London Trip" at bounding box center [529, 318] width 79 height 13
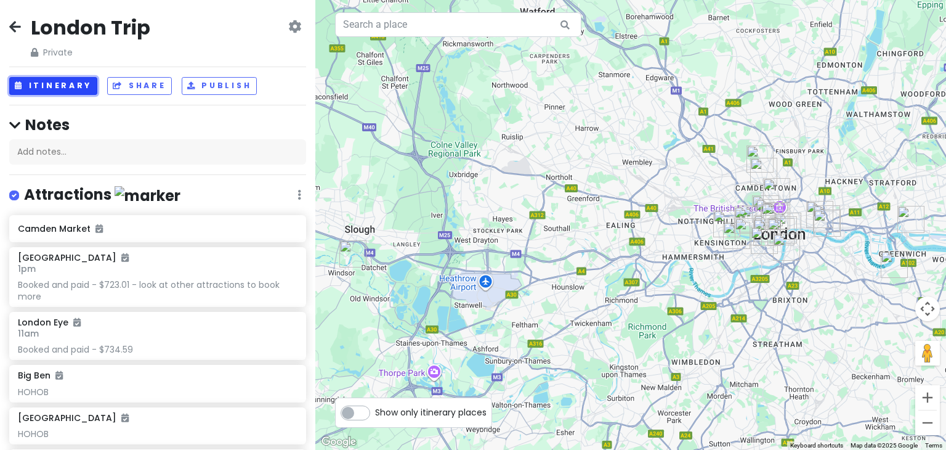
click at [63, 91] on button "Itinerary" at bounding box center [53, 86] width 88 height 18
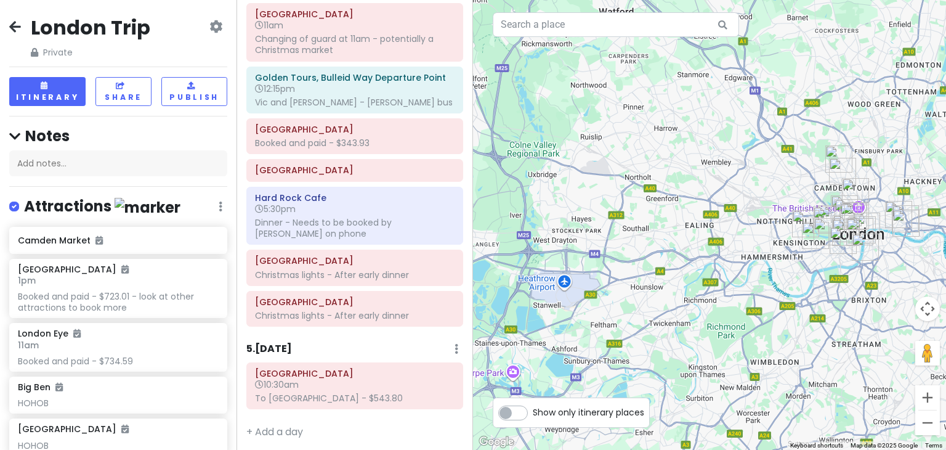
scroll to position [740, 0]
click at [14, 25] on icon at bounding box center [15, 27] width 12 height 10
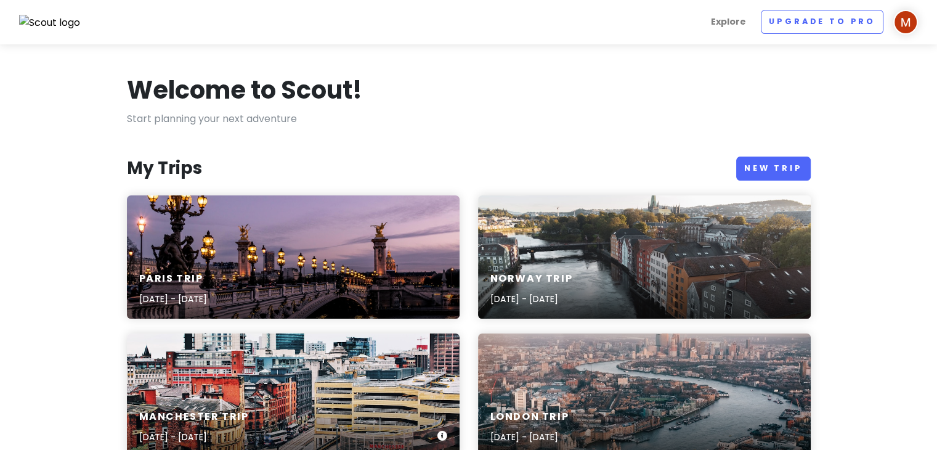
click at [269, 386] on div "Manchester Trip Dec 18, 2025 - Dec 20, 2025" at bounding box center [293, 394] width 333 height 123
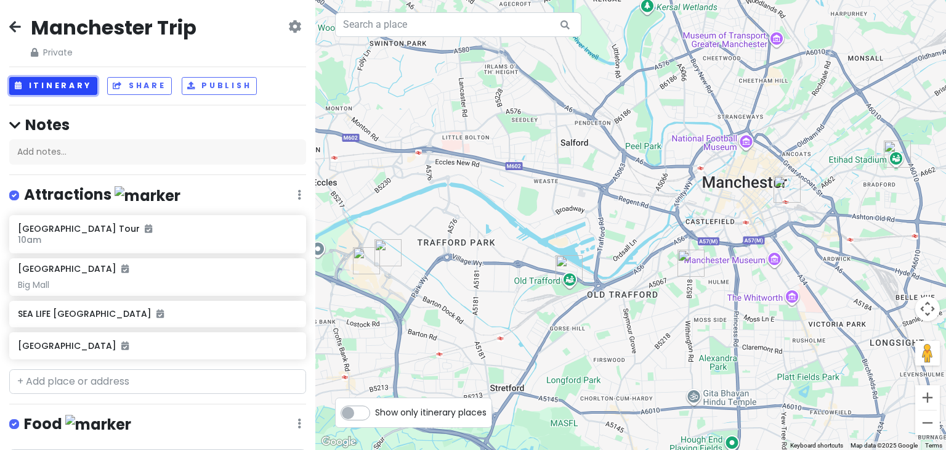
click at [79, 77] on button "Itinerary" at bounding box center [53, 86] width 88 height 18
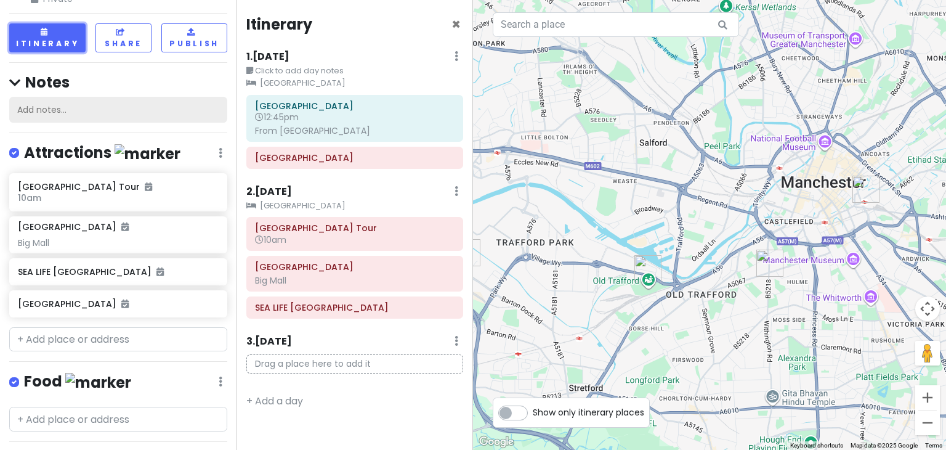
scroll to position [49, 0]
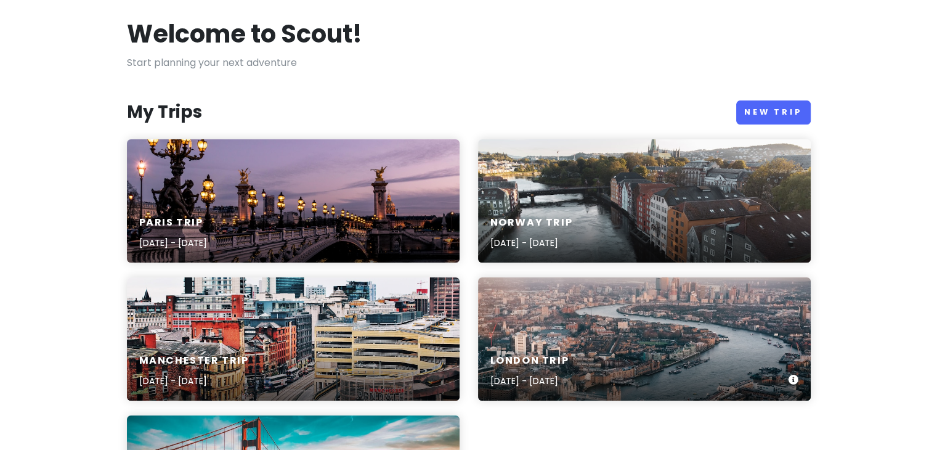
scroll to position [74, 0]
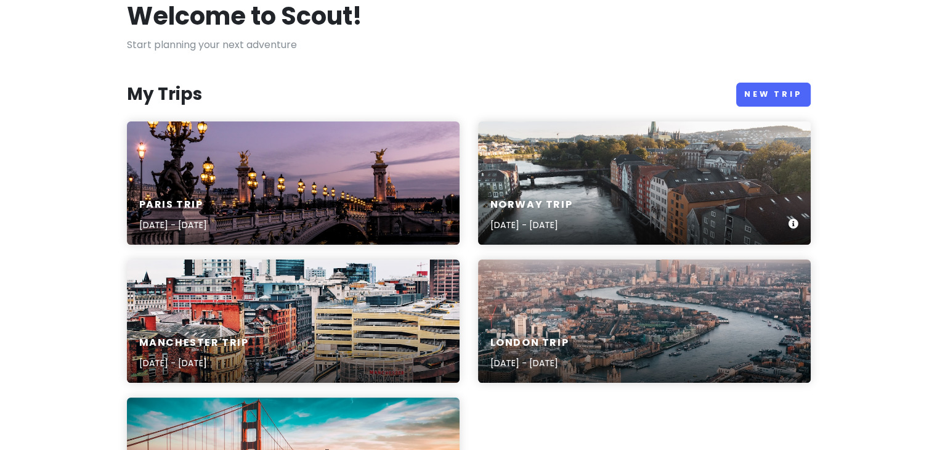
click at [565, 197] on div "Norway Trip [DATE] - [DATE]" at bounding box center [644, 215] width 333 height 59
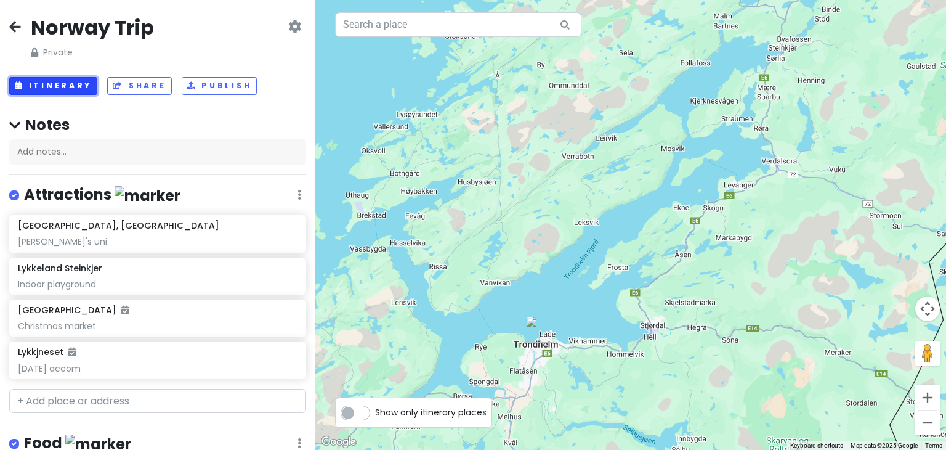
click at [62, 82] on button "Itinerary" at bounding box center [53, 86] width 88 height 18
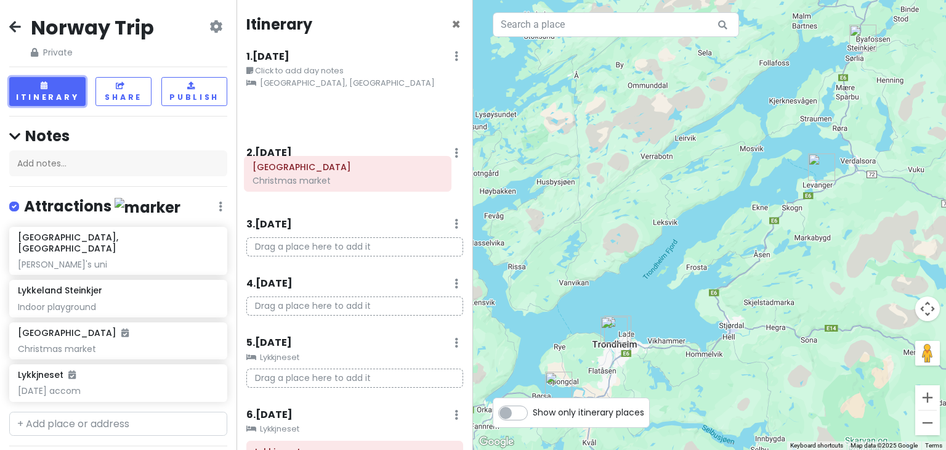
drag, startPoint x: 335, startPoint y: 116, endPoint x: 332, endPoint y: 177, distance: 61.1
click at [332, 177] on div "Itinerary × 1 . [DATE] Edit Day Notes Clear Lodging Delete Day Click to add day…" at bounding box center [355, 225] width 237 height 450
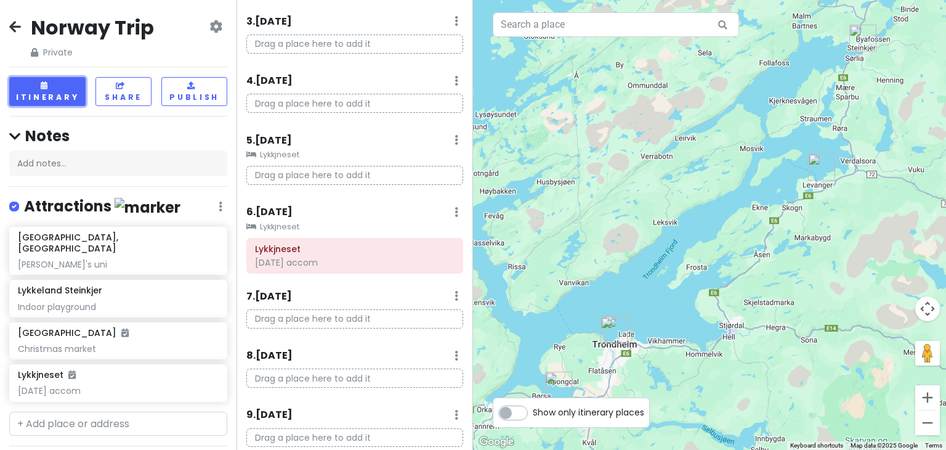
scroll to position [237, 0]
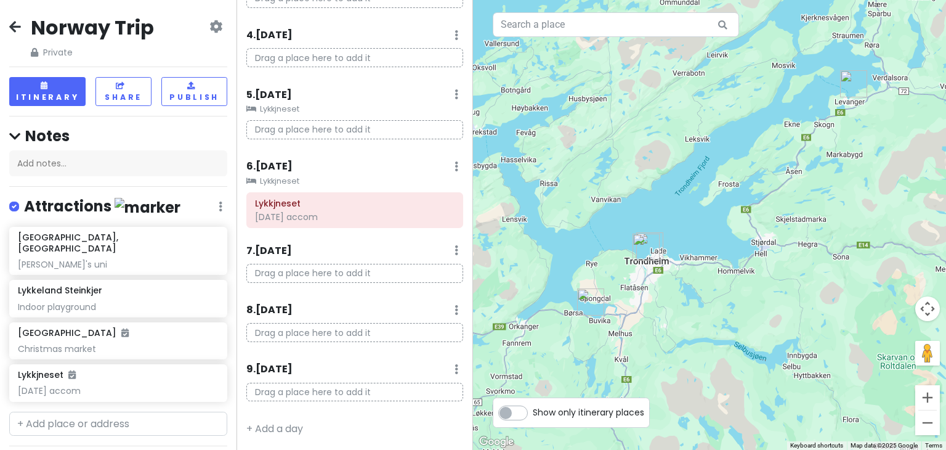
drag, startPoint x: 579, startPoint y: 319, endPoint x: 614, endPoint y: 228, distance: 96.9
click at [614, 228] on div at bounding box center [709, 225] width 473 height 450
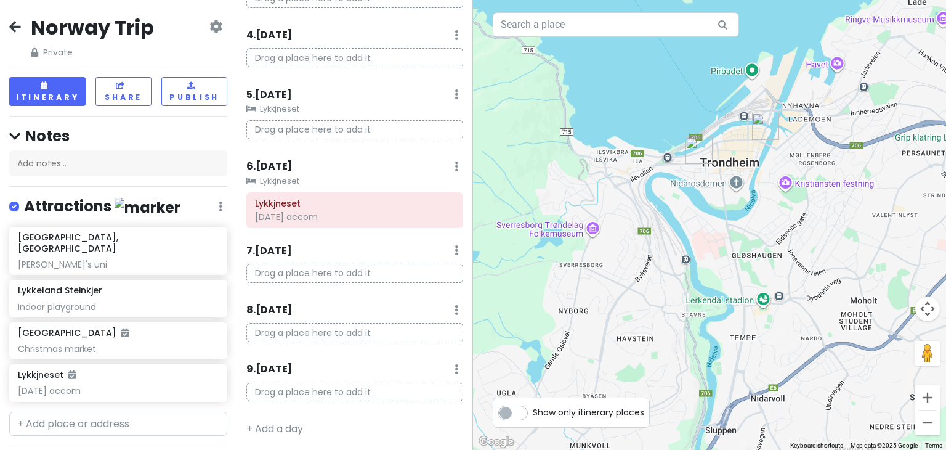
click at [762, 124] on img "Radisson Blu Royal Garden Hotel, Trondheim" at bounding box center [765, 126] width 37 height 37
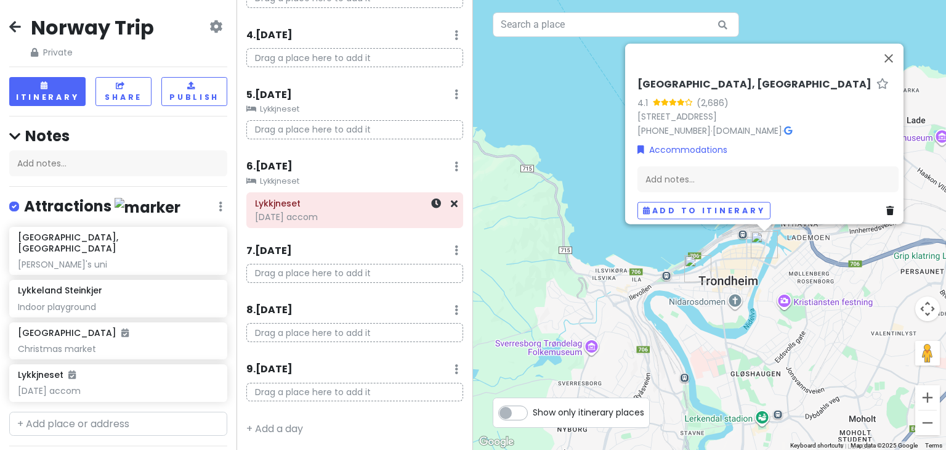
scroll to position [0, 0]
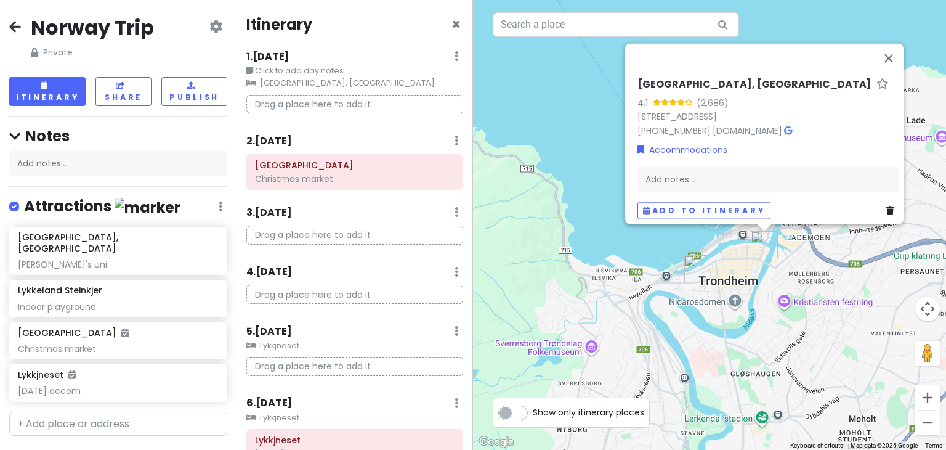
click at [787, 308] on div "[GEOGRAPHIC_DATA], [GEOGRAPHIC_DATA] 4.1 (2,686) [STREET_ADDRESS] [PHONE_NUMBER…" at bounding box center [709, 225] width 473 height 450
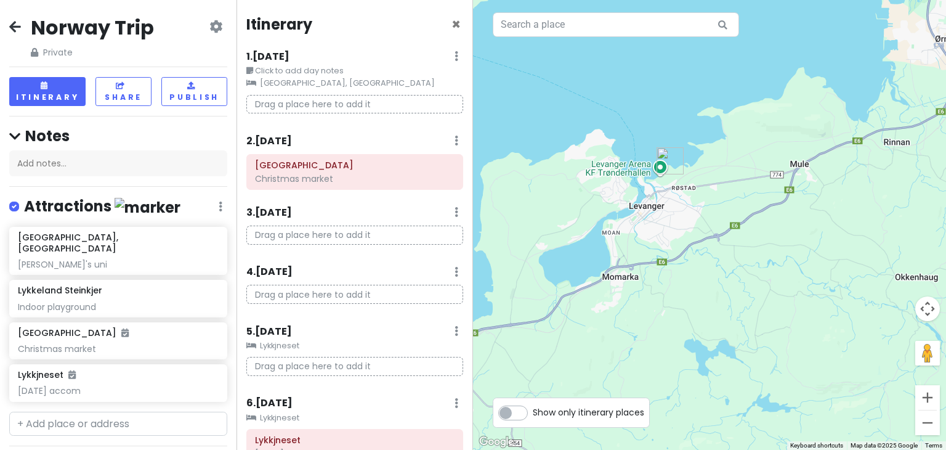
drag, startPoint x: 582, startPoint y: 243, endPoint x: 623, endPoint y: 285, distance: 58.8
click at [623, 285] on div at bounding box center [709, 225] width 473 height 450
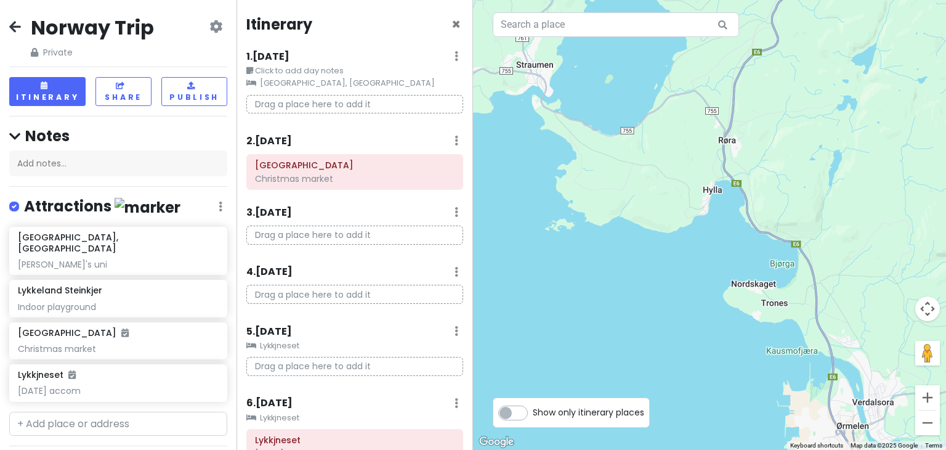
drag, startPoint x: 828, startPoint y: 136, endPoint x: 823, endPoint y: 321, distance: 184.9
click at [823, 321] on div at bounding box center [709, 225] width 473 height 450
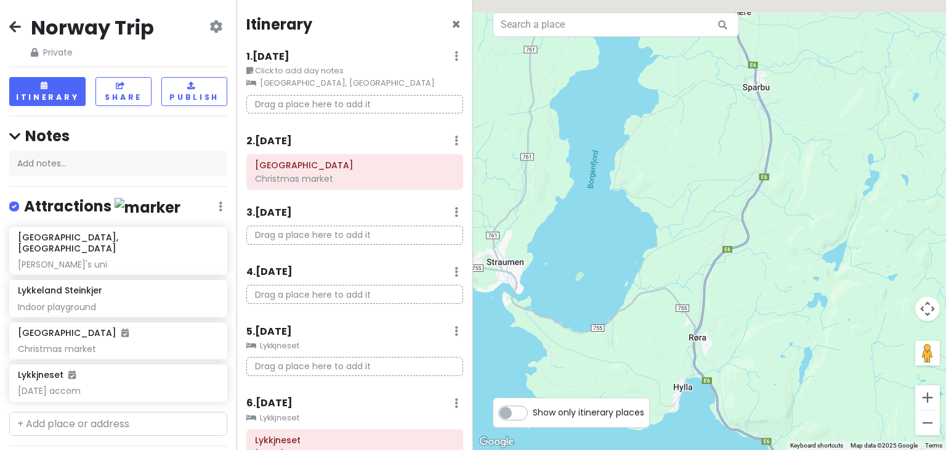
drag, startPoint x: 838, startPoint y: 225, endPoint x: 762, endPoint y: 317, distance: 119.4
click at [762, 317] on div at bounding box center [709, 225] width 473 height 450
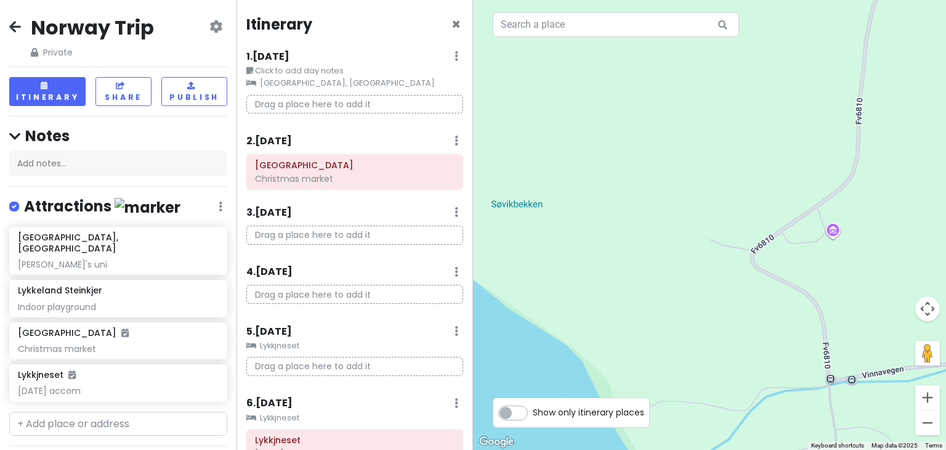
click at [840, 229] on div at bounding box center [709, 225] width 473 height 450
click at [829, 237] on div at bounding box center [709, 225] width 473 height 450
click at [833, 230] on div at bounding box center [709, 225] width 473 height 450
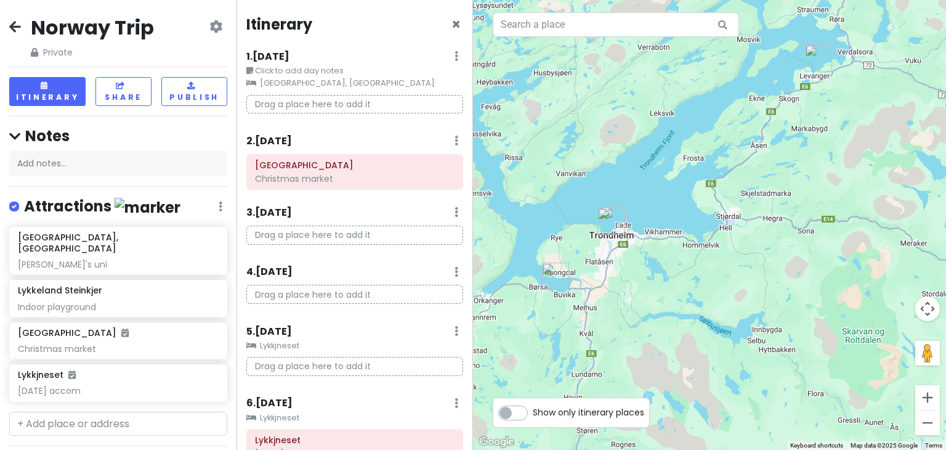
drag, startPoint x: 846, startPoint y: 161, endPoint x: 734, endPoint y: 152, distance: 112.5
click at [734, 152] on div at bounding box center [709, 225] width 473 height 450
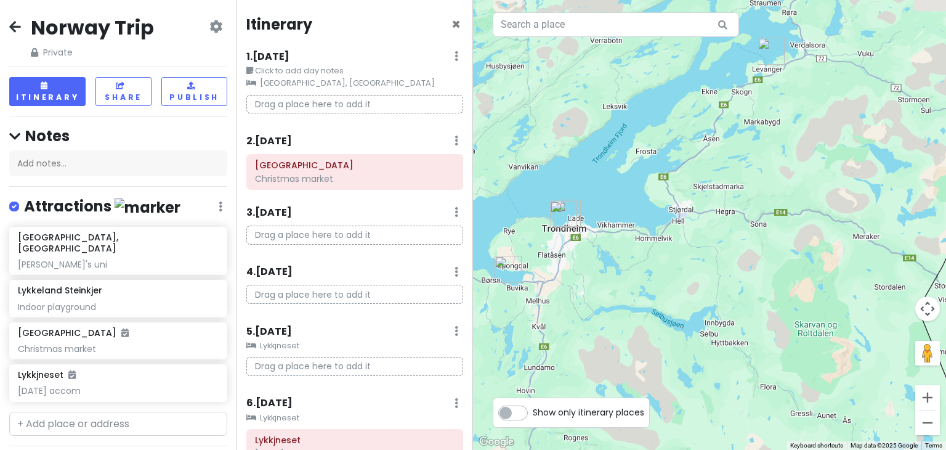
drag, startPoint x: 717, startPoint y: 254, endPoint x: 668, endPoint y: 247, distance: 49.8
click at [668, 247] on div at bounding box center [709, 225] width 473 height 450
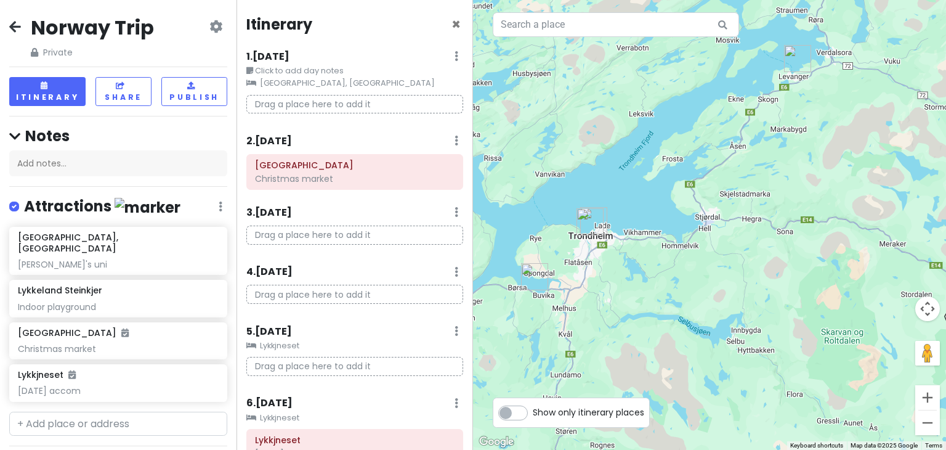
drag, startPoint x: 653, startPoint y: 274, endPoint x: 706, endPoint y: 243, distance: 61.0
click at [706, 243] on div at bounding box center [709, 225] width 473 height 450
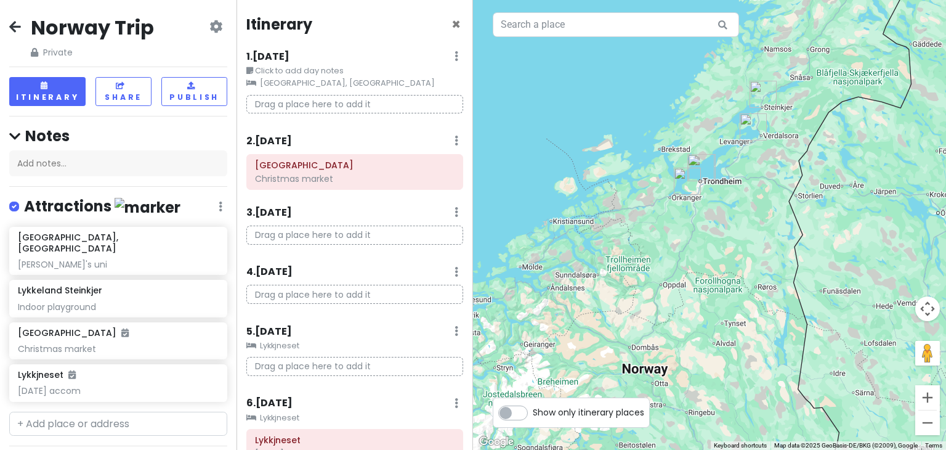
click at [22, 20] on div "Norway Trip Private Change Dates Make a Copy Delete Trip Go Pro ⚡️ Give Feedbac…" at bounding box center [118, 37] width 218 height 44
click at [9, 30] on icon at bounding box center [15, 27] width 12 height 10
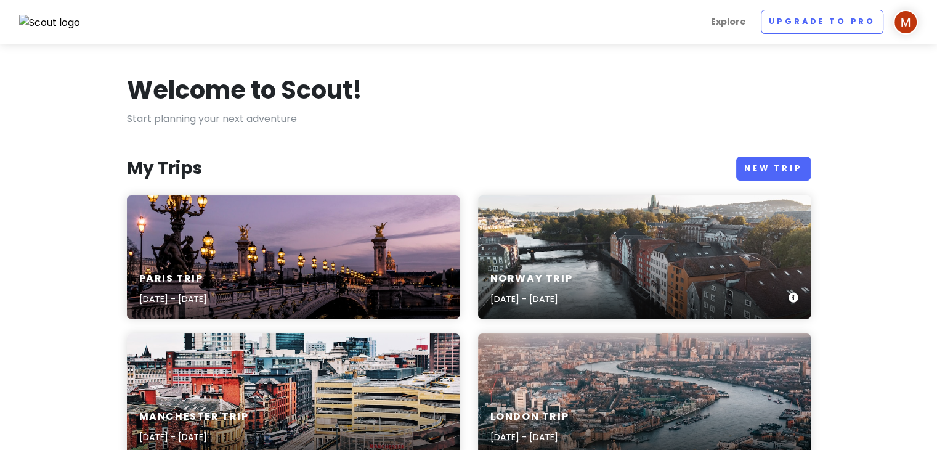
click at [545, 235] on div "Norway Trip [DATE] - [DATE]" at bounding box center [644, 256] width 333 height 123
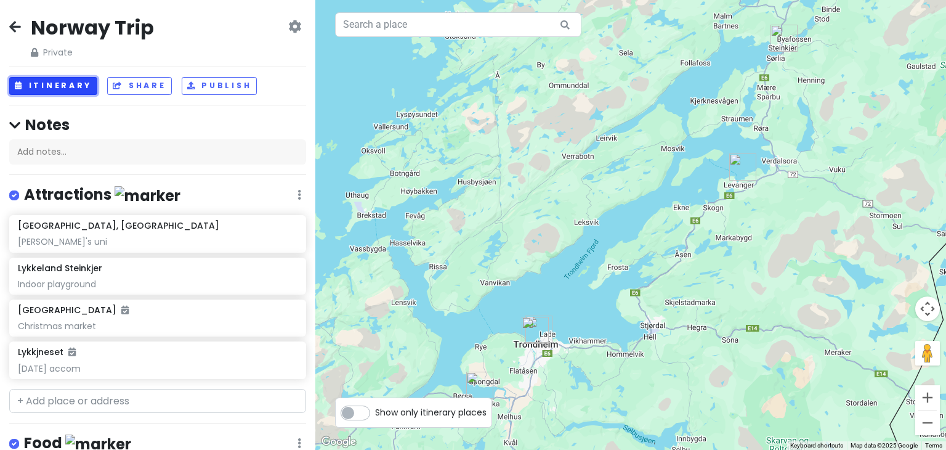
click at [51, 87] on button "Itinerary" at bounding box center [53, 86] width 88 height 18
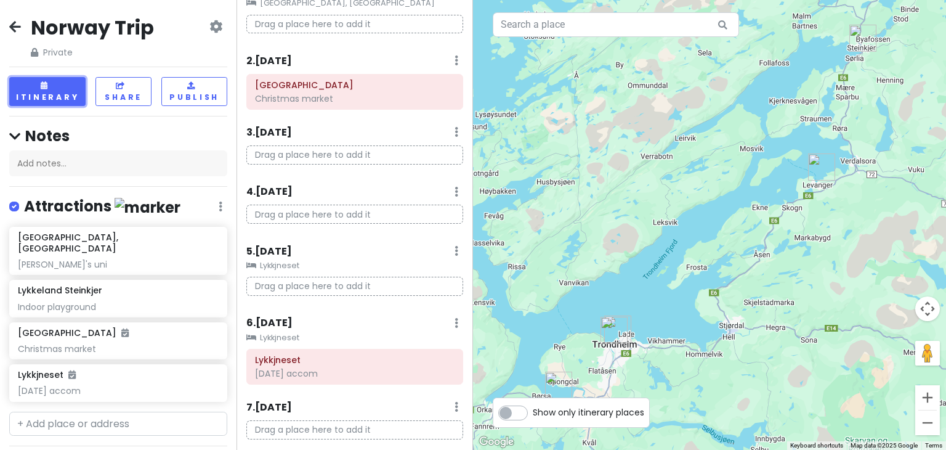
scroll to position [118, 0]
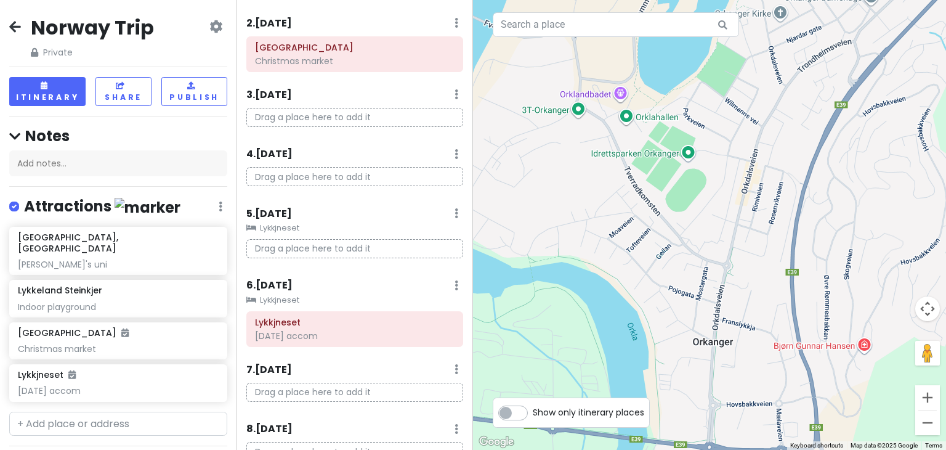
click at [616, 99] on div at bounding box center [709, 225] width 473 height 450
click at [22, 25] on div "Norway Trip Private Change Dates Make a Copy Delete Trip Go Pro ⚡️ Give Feedbac…" at bounding box center [118, 37] width 218 height 44
click at [17, 25] on icon at bounding box center [15, 27] width 12 height 10
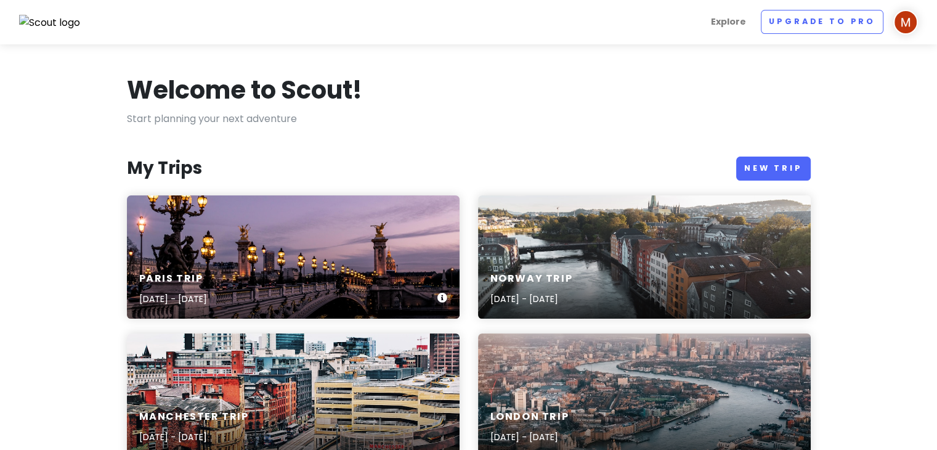
click at [256, 227] on div "Paris Trip [DATE] - [DATE]" at bounding box center [293, 256] width 333 height 123
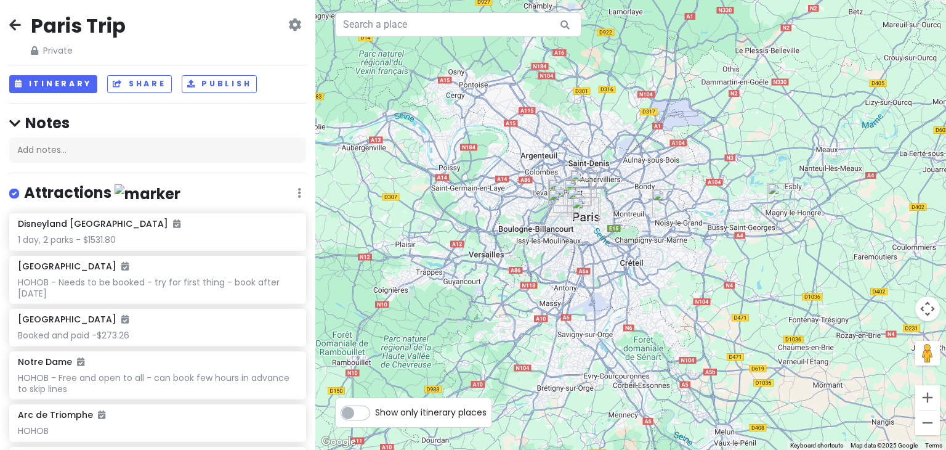
scroll to position [2, 0]
click at [84, 88] on button "Itinerary" at bounding box center [53, 84] width 88 height 18
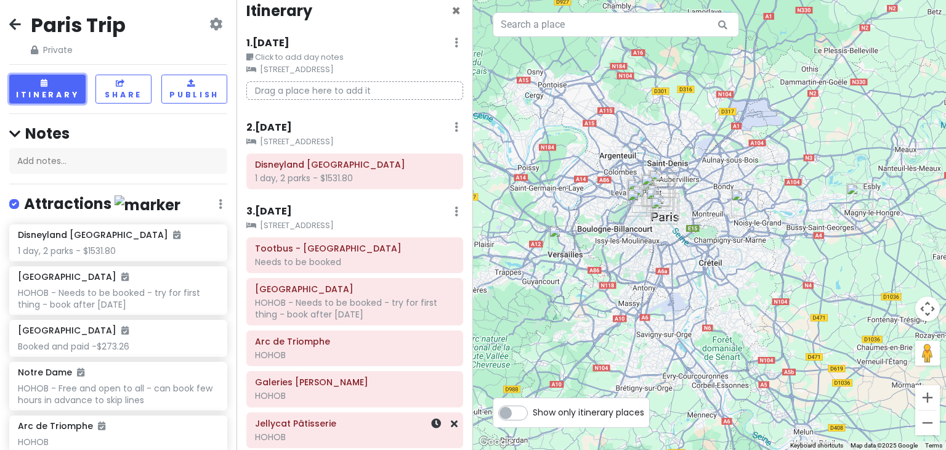
scroll to position [0, 0]
